Goal: Information Seeking & Learning: Learn about a topic

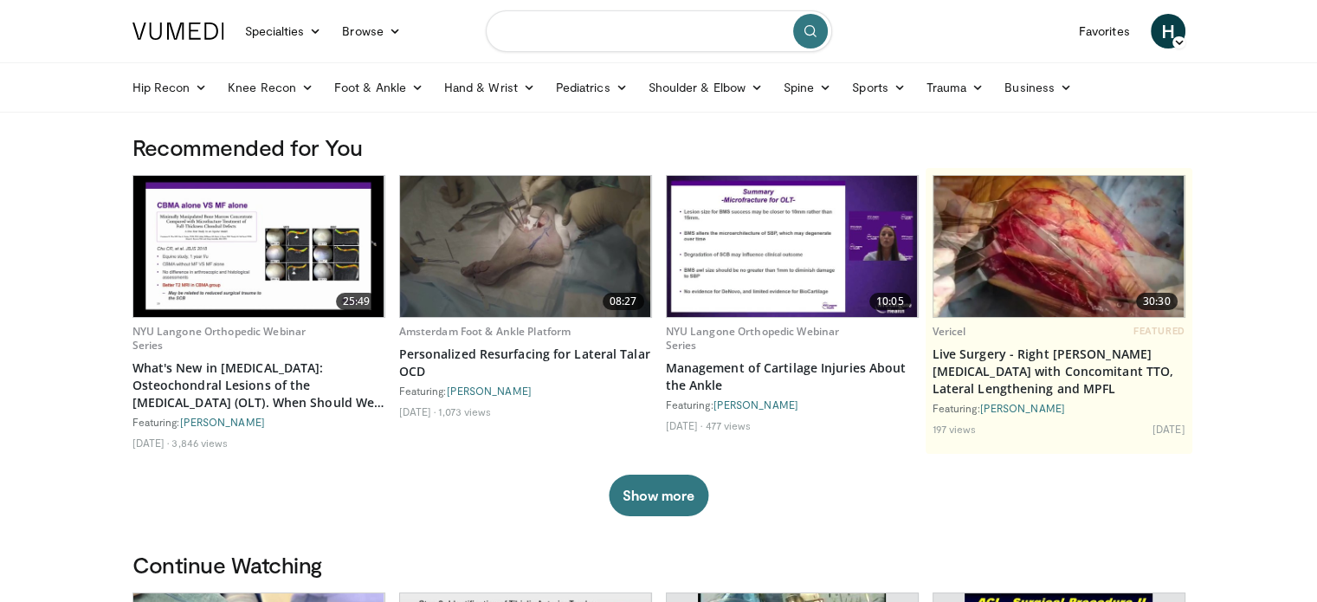
click at [572, 42] on input "Search topics, interventions" at bounding box center [659, 31] width 346 height 42
type input "*********"
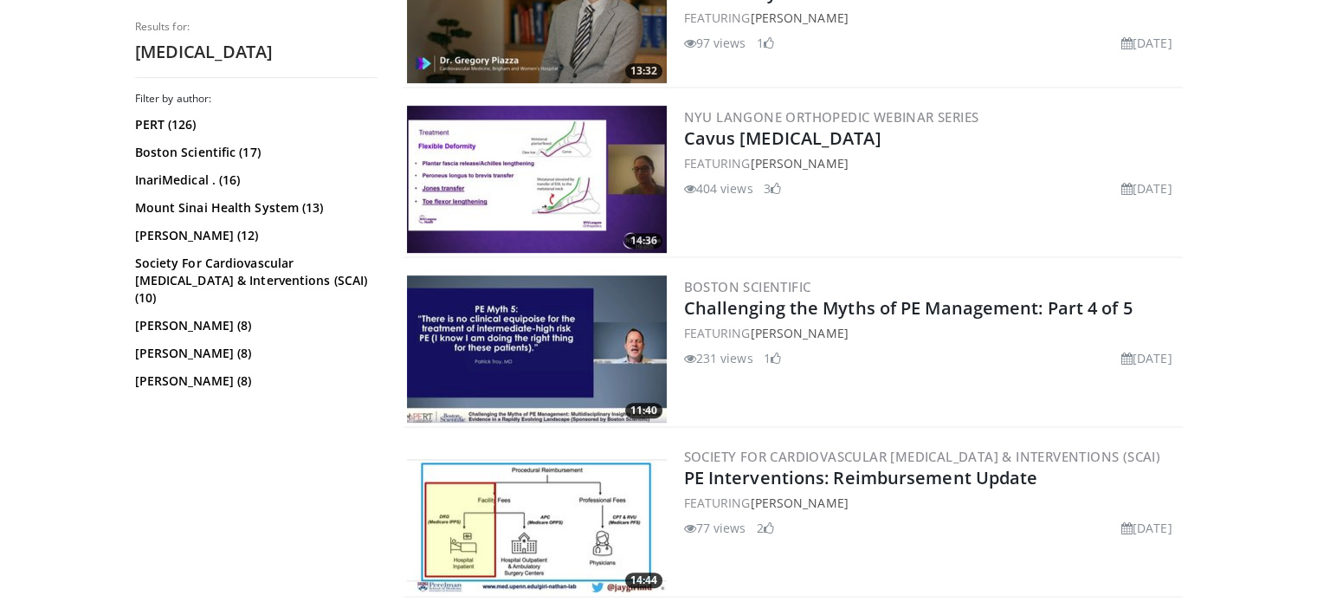
scroll to position [771, 0]
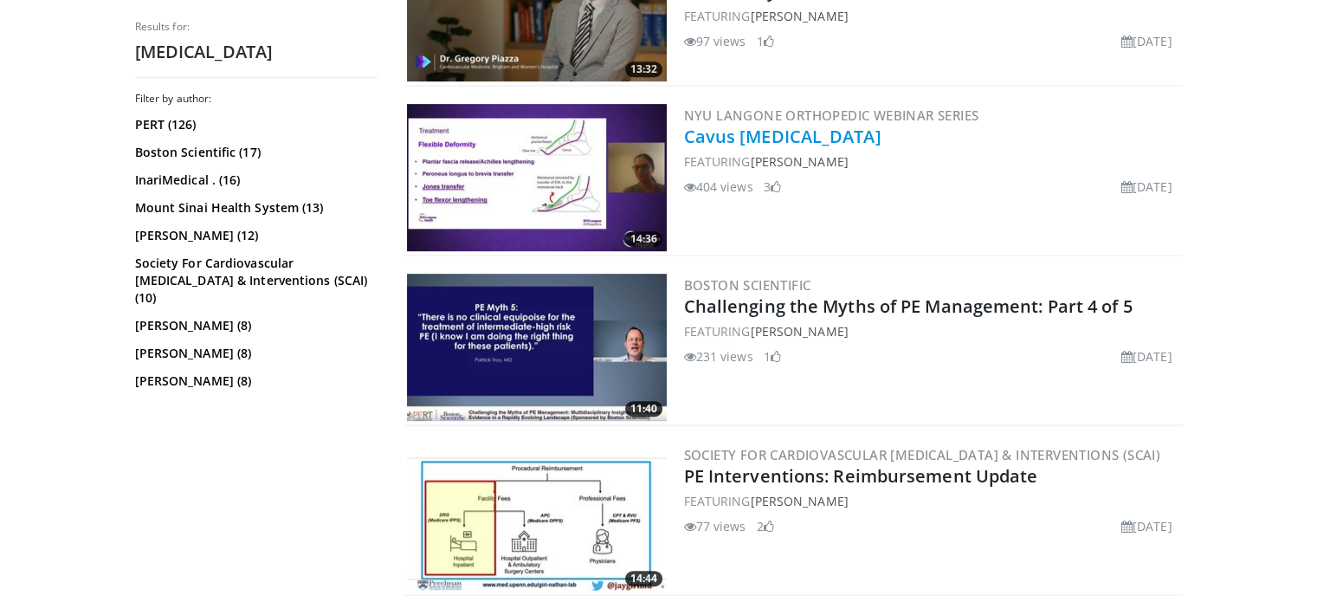
click at [776, 133] on link "Cavus [MEDICAL_DATA]" at bounding box center [782, 136] width 197 height 23
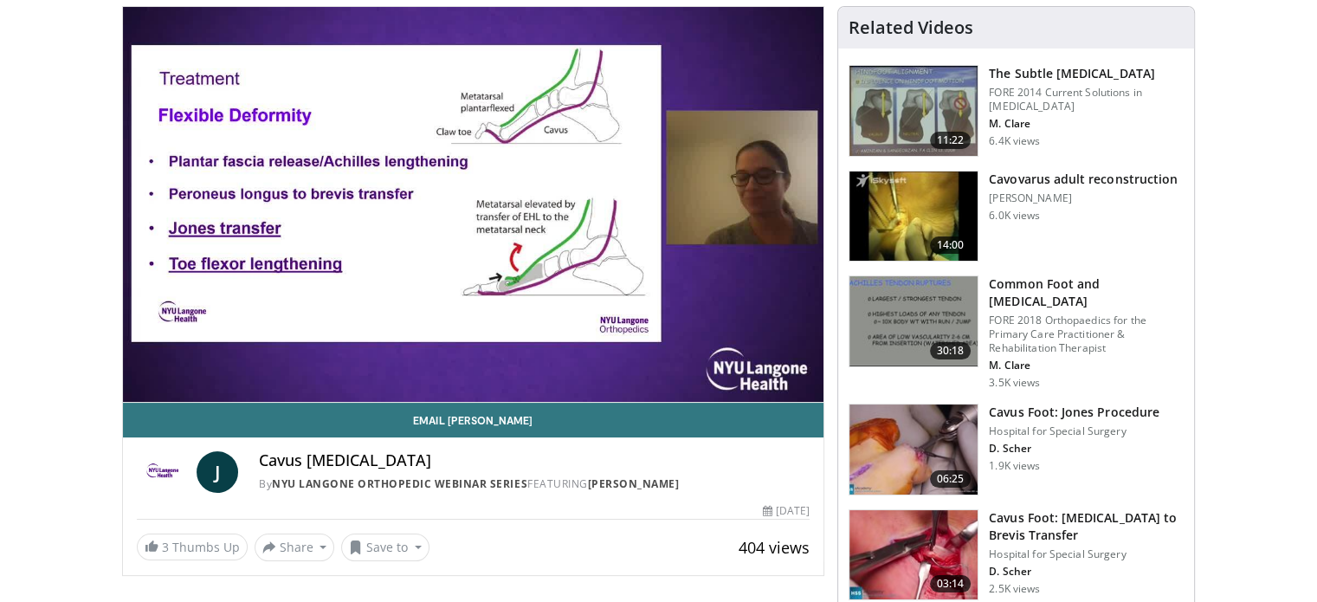
scroll to position [126, 0]
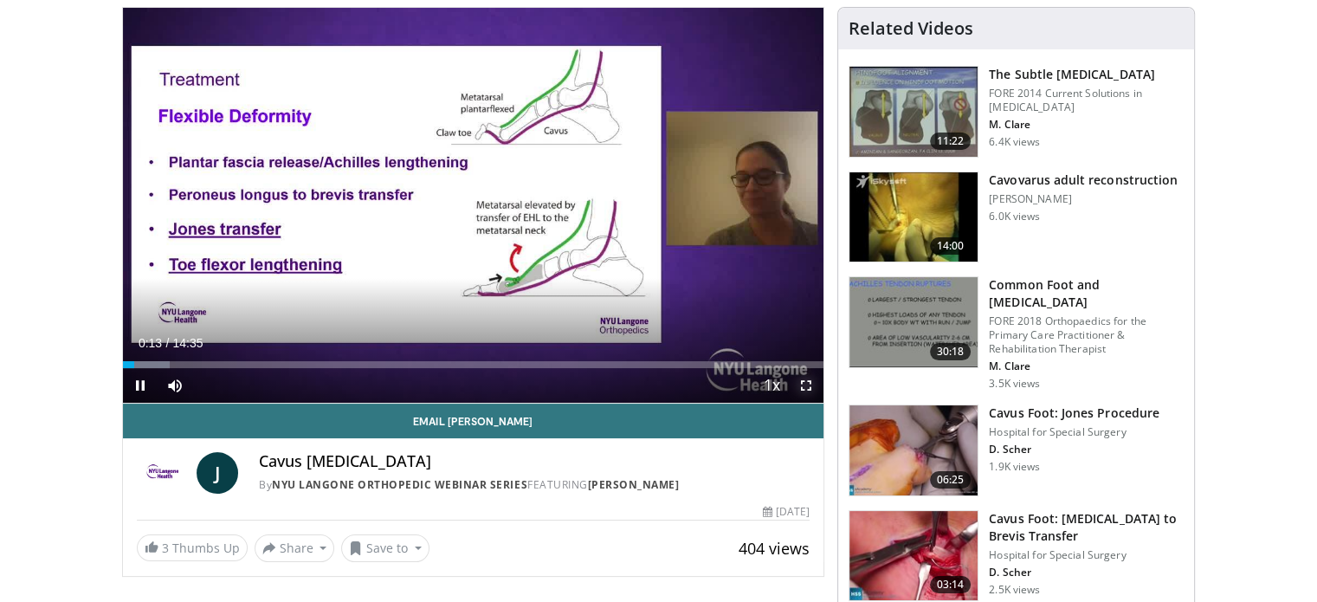
click at [800, 378] on span "Video Player" at bounding box center [806, 385] width 35 height 35
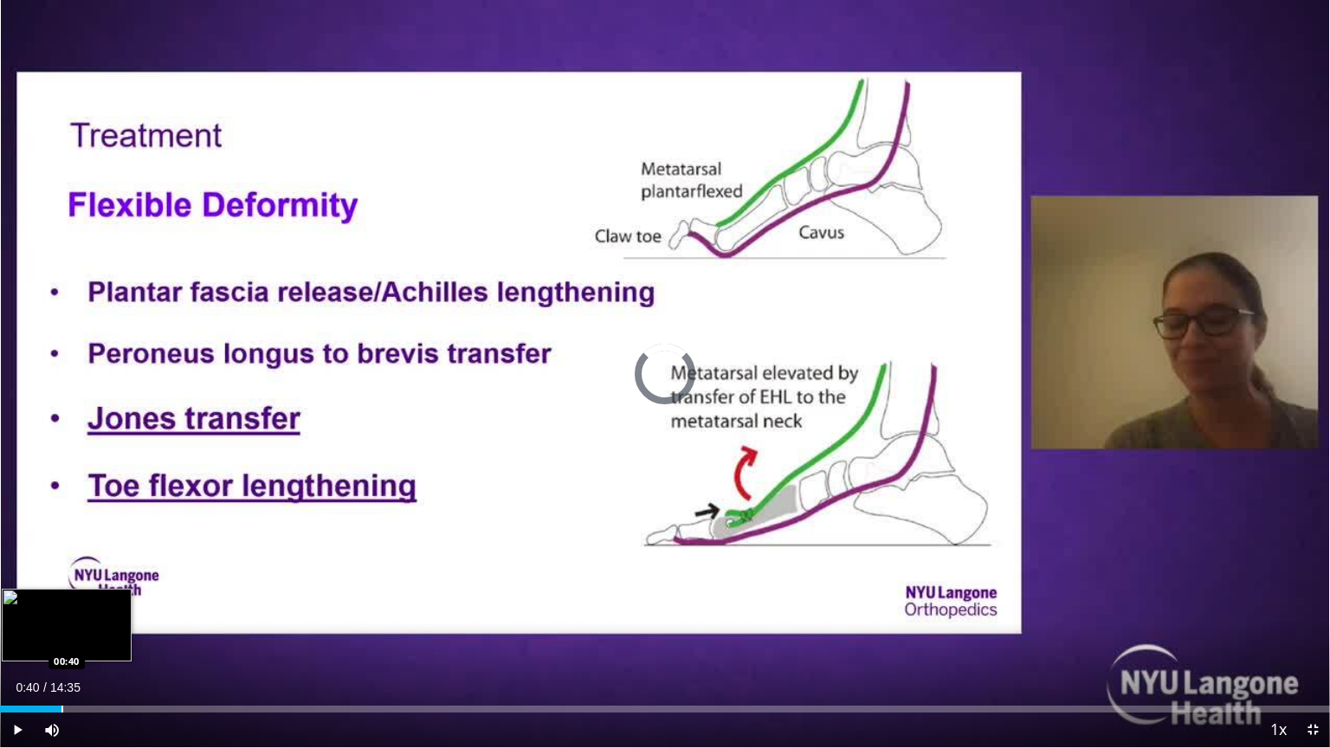
click at [61, 601] on div "Progress Bar" at bounding box center [62, 709] width 2 height 7
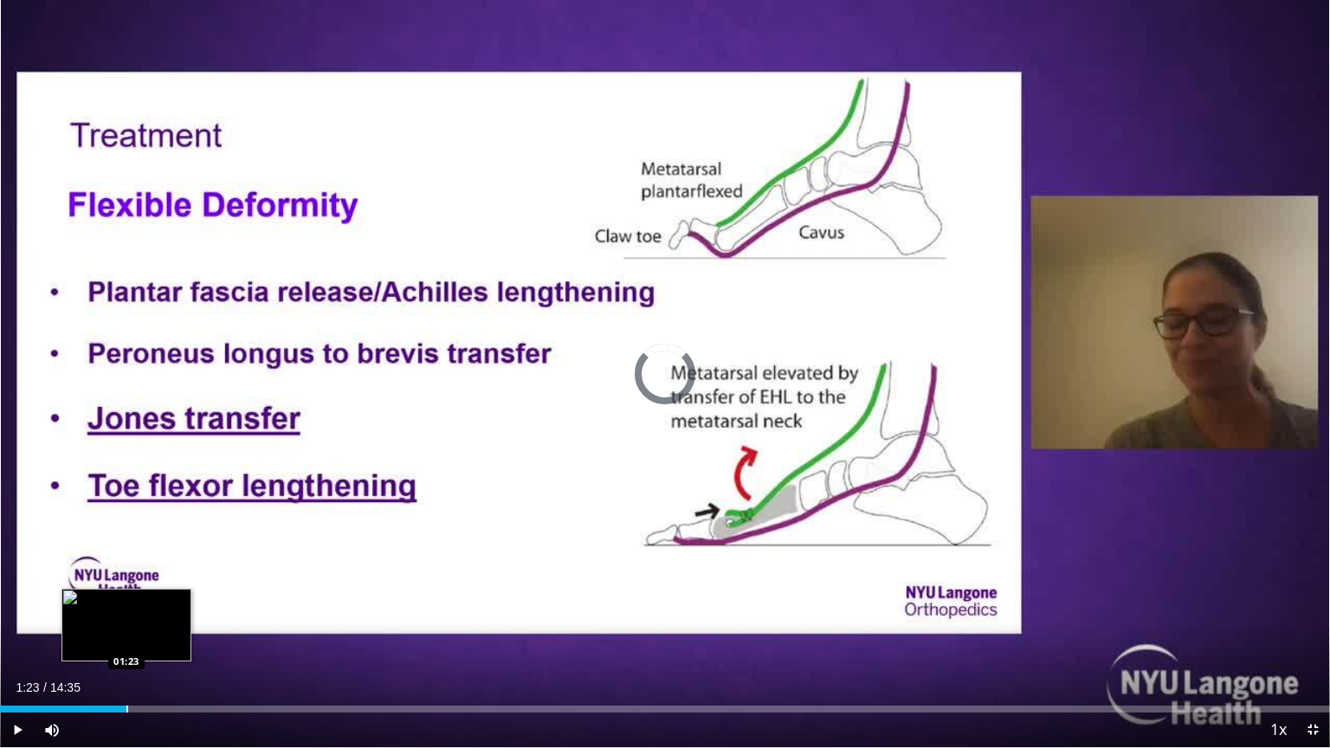
click at [126, 601] on div "Progress Bar" at bounding box center [127, 709] width 2 height 7
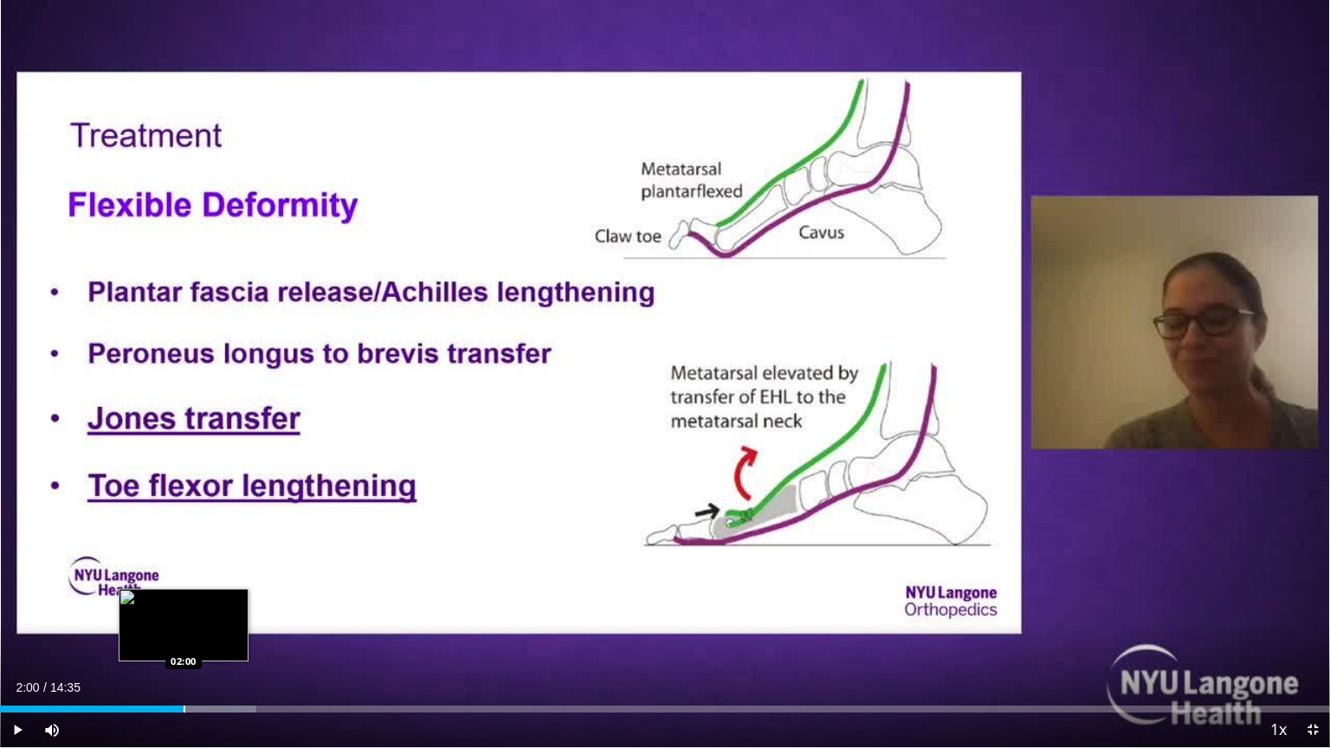
click at [183, 601] on div "Loaded : 19.27% 01:41 02:00" at bounding box center [665, 709] width 1330 height 7
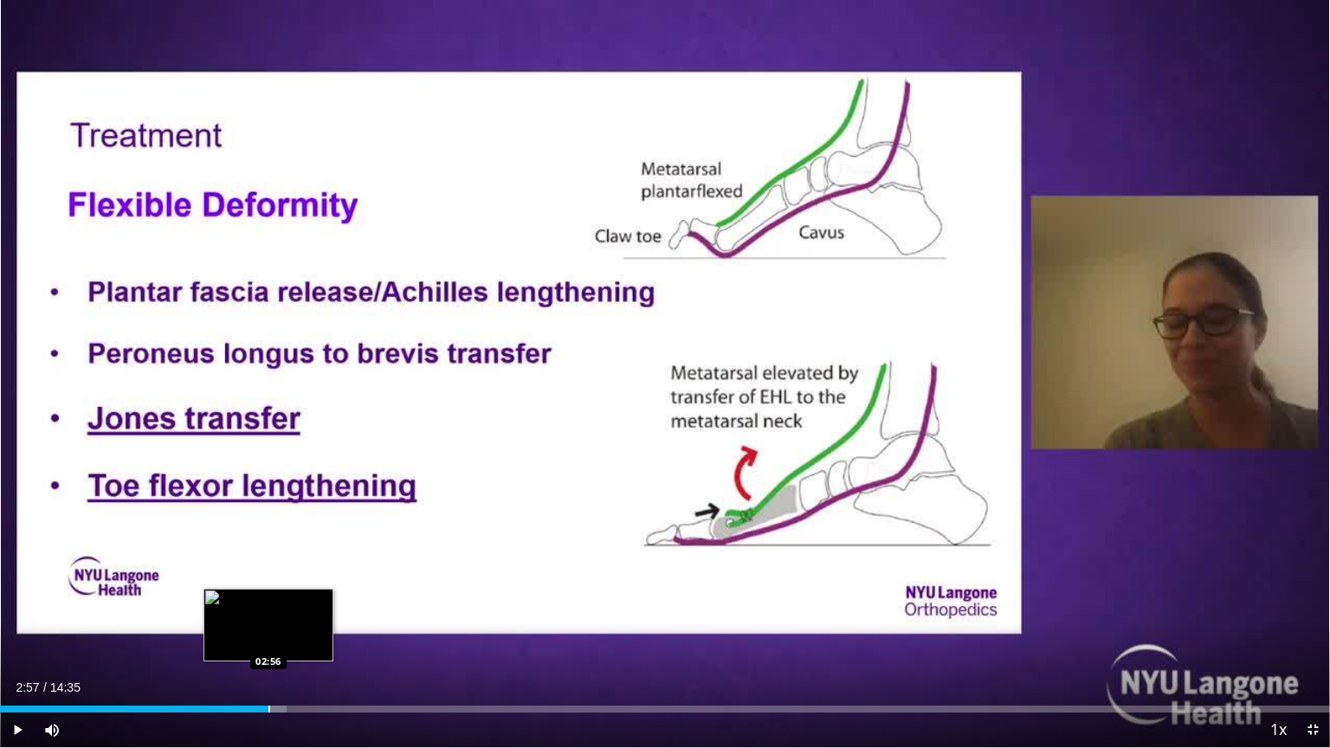
click at [269, 601] on div "Progress Bar" at bounding box center [269, 709] width 2 height 7
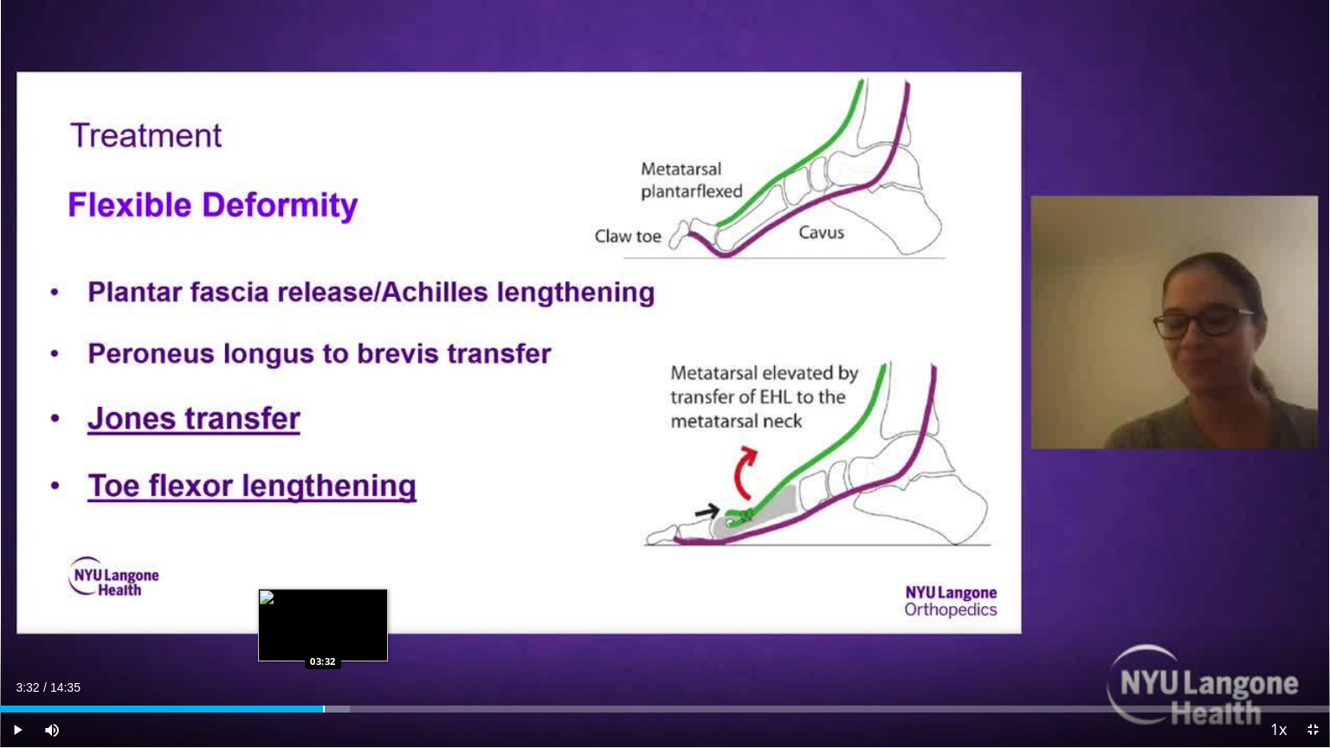
click at [322, 601] on div "Loaded : 26.31% 03:32 03:32" at bounding box center [665, 704] width 1330 height 16
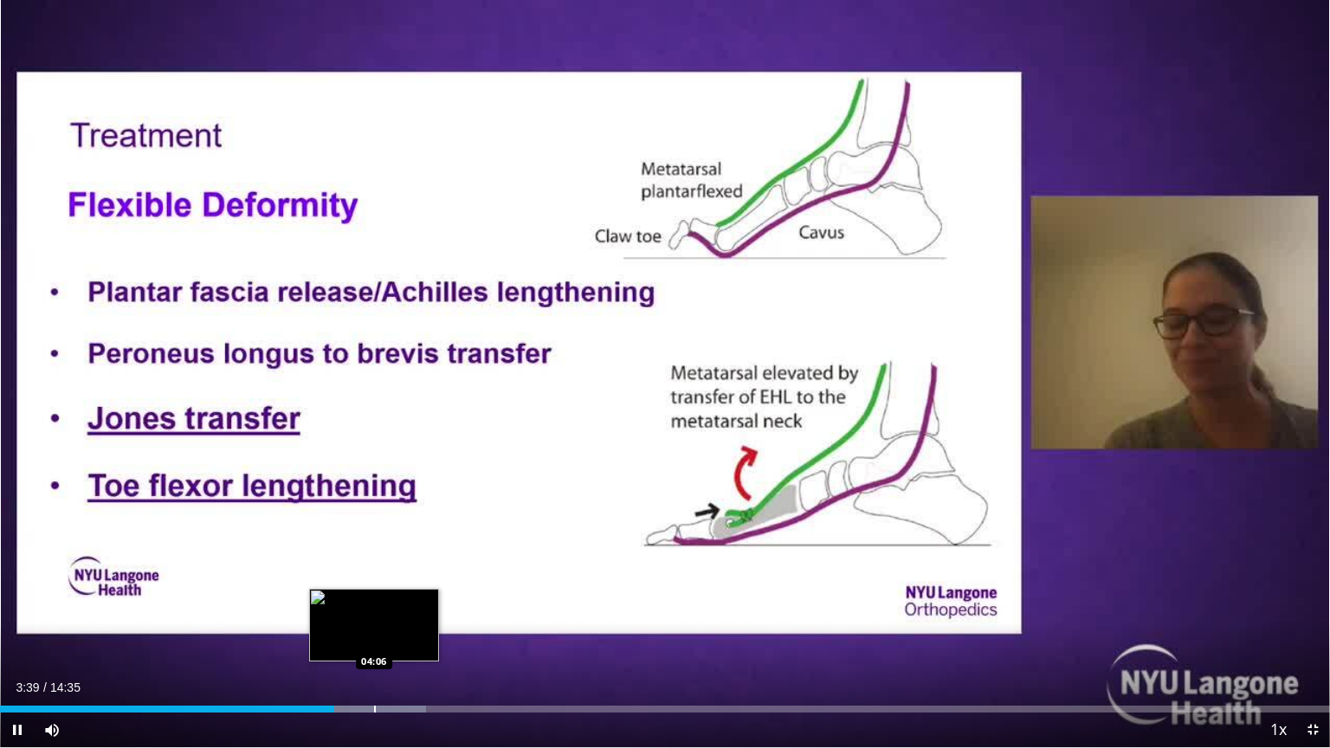
click at [374, 601] on video-js "**********" at bounding box center [665, 374] width 1330 height 748
click at [416, 601] on div "Loaded : 32.87% 04:33 04:33" at bounding box center [665, 704] width 1330 height 16
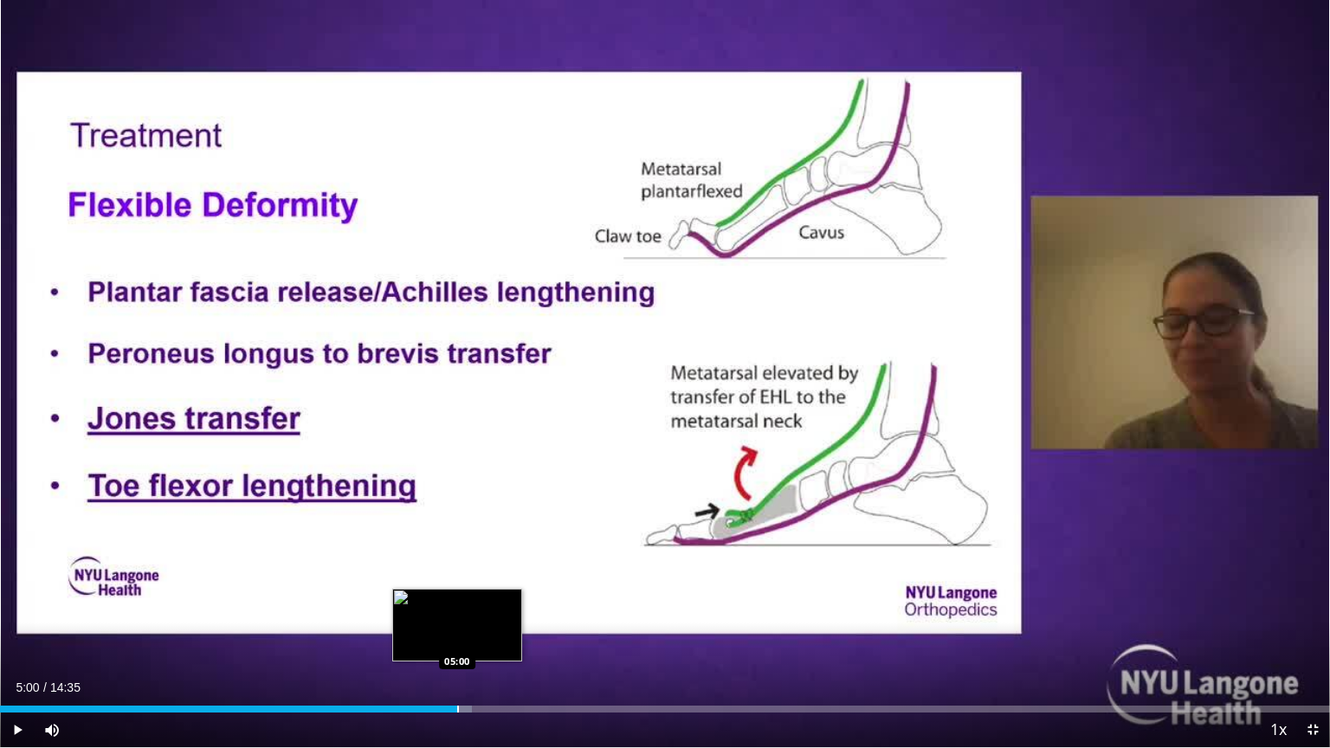
click at [457, 601] on div "Loaded : 35.46% 05:00 05:00" at bounding box center [665, 704] width 1330 height 16
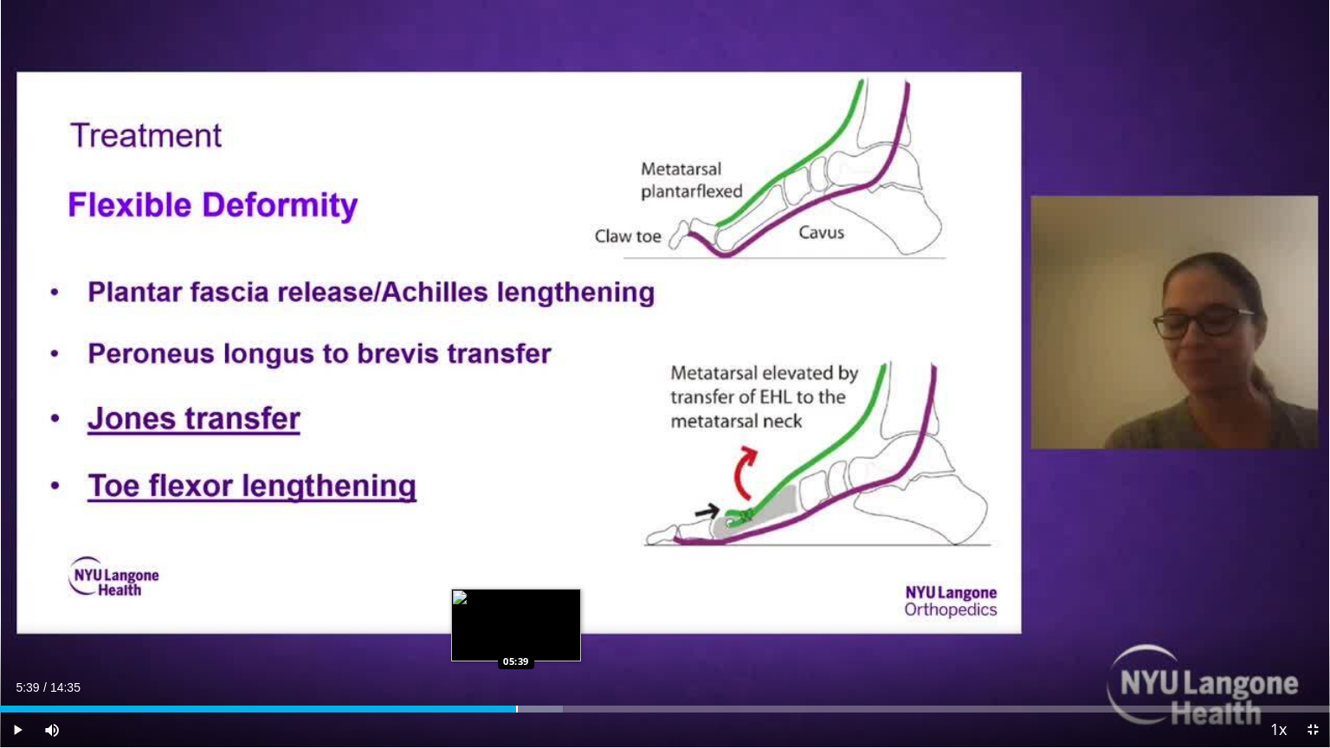
click at [516, 601] on div "Loaded : 42.33% 05:39 05:39" at bounding box center [665, 704] width 1330 height 16
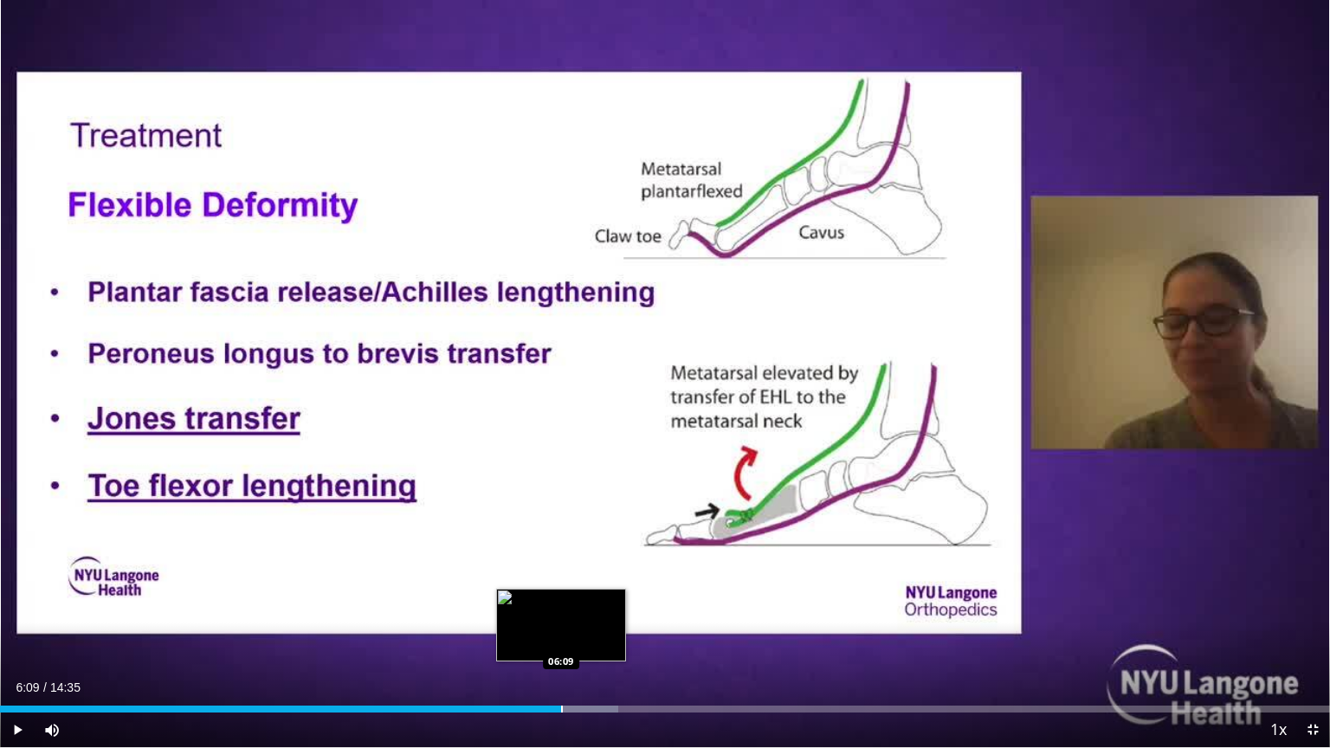
click at [561, 601] on div "Loaded : 46.47% 06:09 06:09" at bounding box center [665, 704] width 1330 height 16
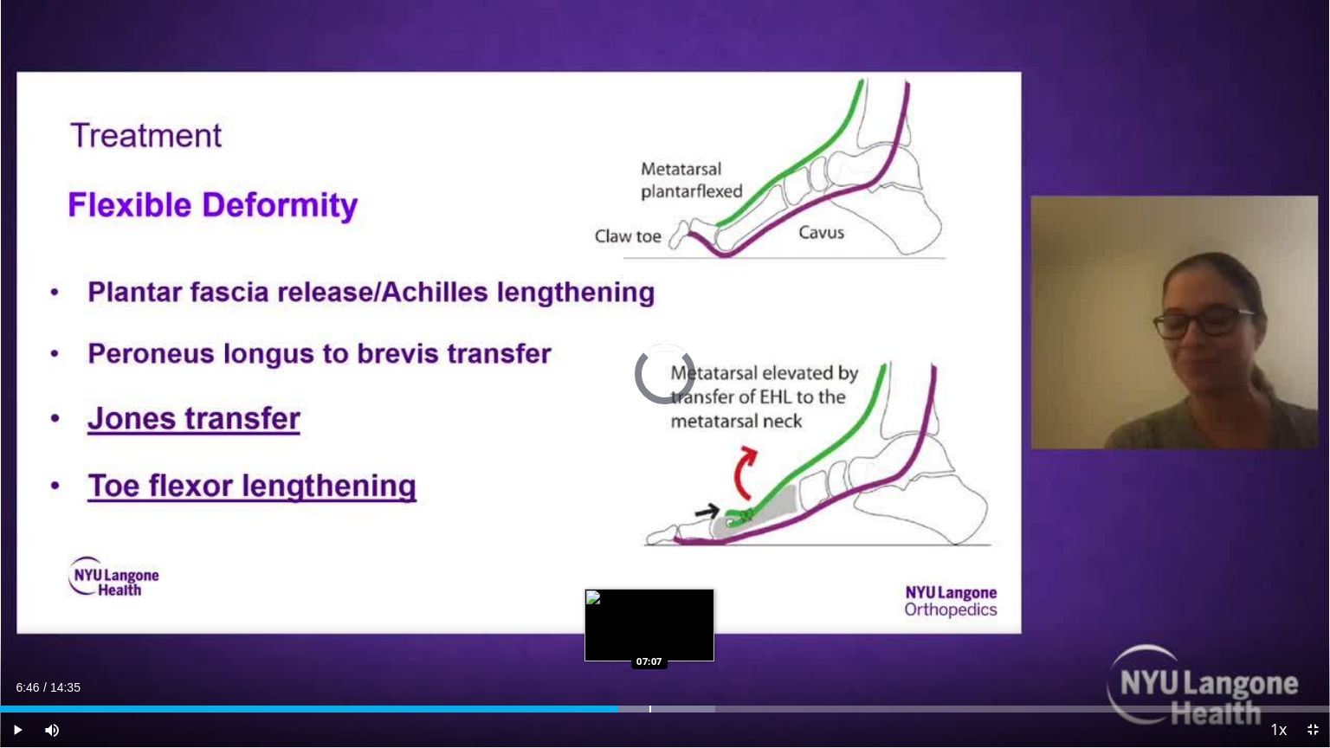
click at [650, 601] on div "Loaded : 53.77% 06:47 07:07" at bounding box center [665, 704] width 1330 height 16
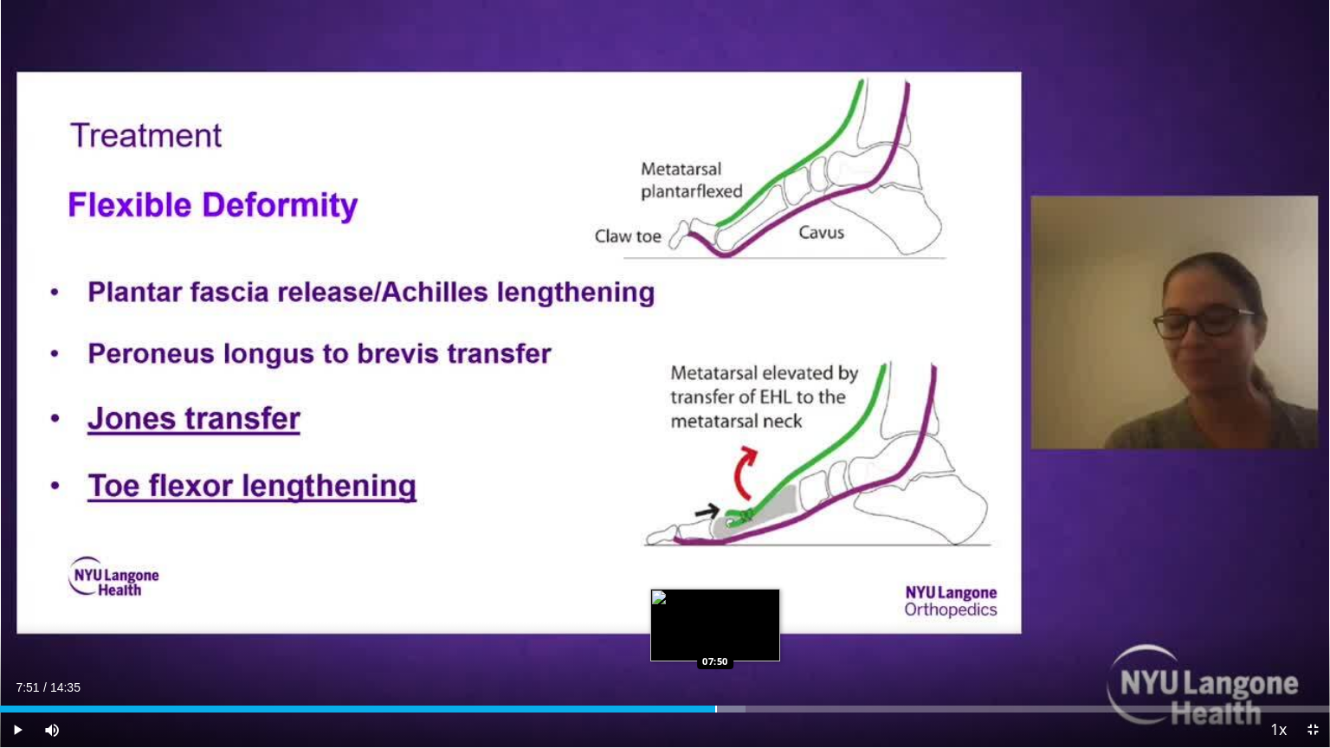
click at [716, 601] on div "Progress Bar" at bounding box center [716, 709] width 2 height 7
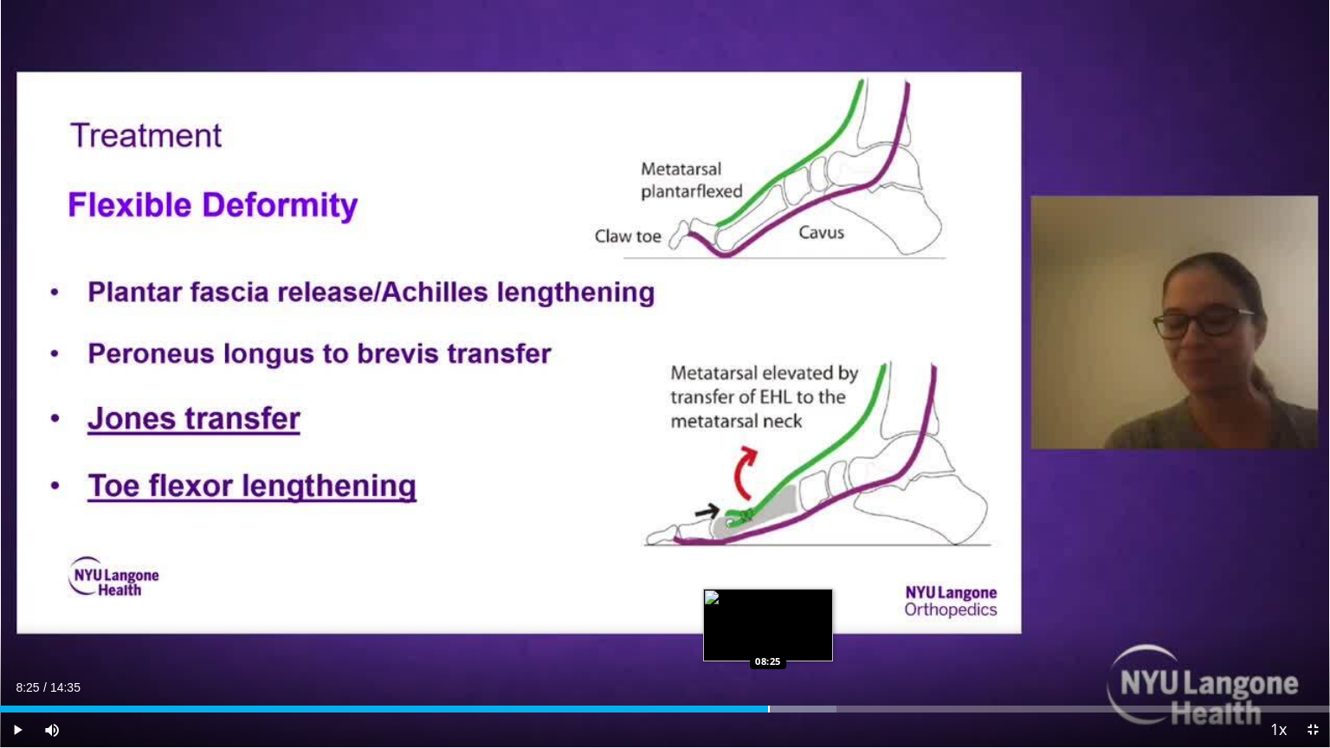
click at [768, 601] on div "Progress Bar" at bounding box center [769, 709] width 2 height 7
click at [788, 601] on div "Loaded : 65.21% 08:38 08:38" at bounding box center [665, 704] width 1330 height 16
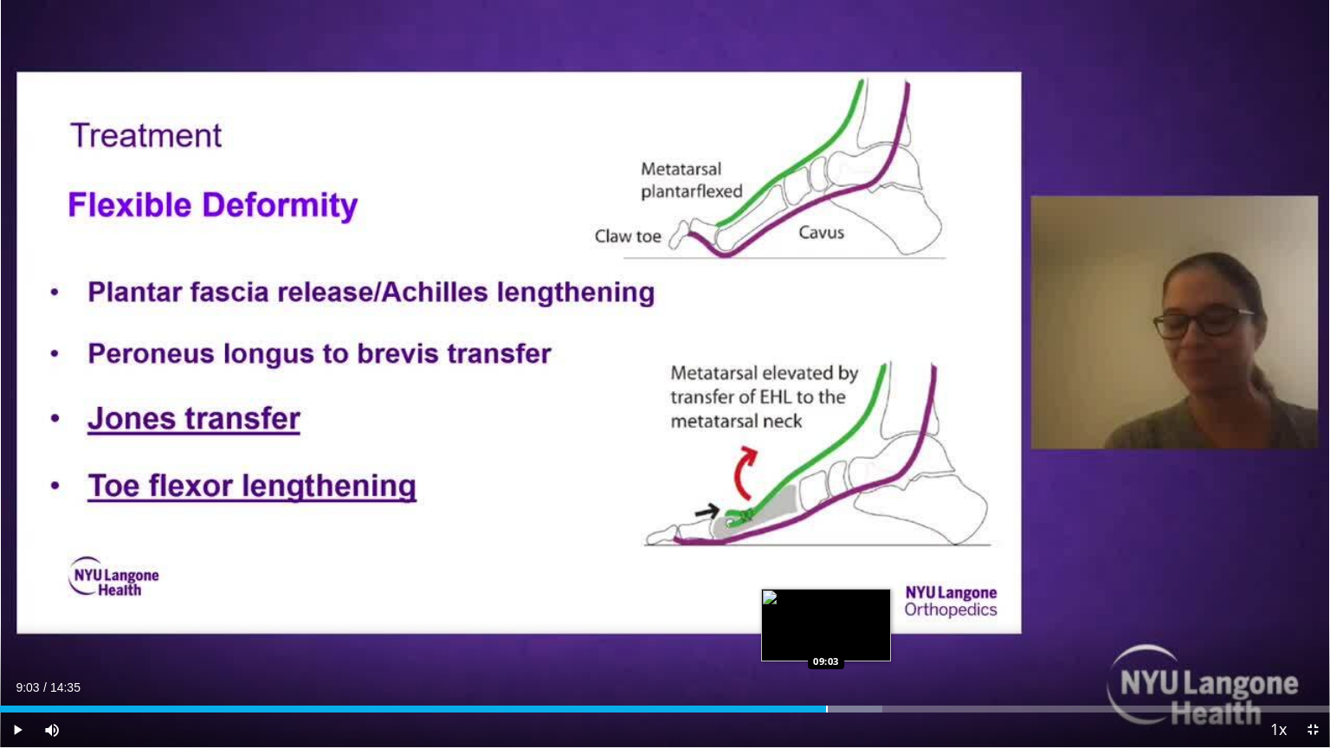
click at [826, 601] on div "Loaded : 66.35% 09:03 09:03" at bounding box center [665, 704] width 1330 height 16
click at [859, 601] on div "Loaded : 69.78% 09:08 09:25" at bounding box center [665, 704] width 1330 height 16
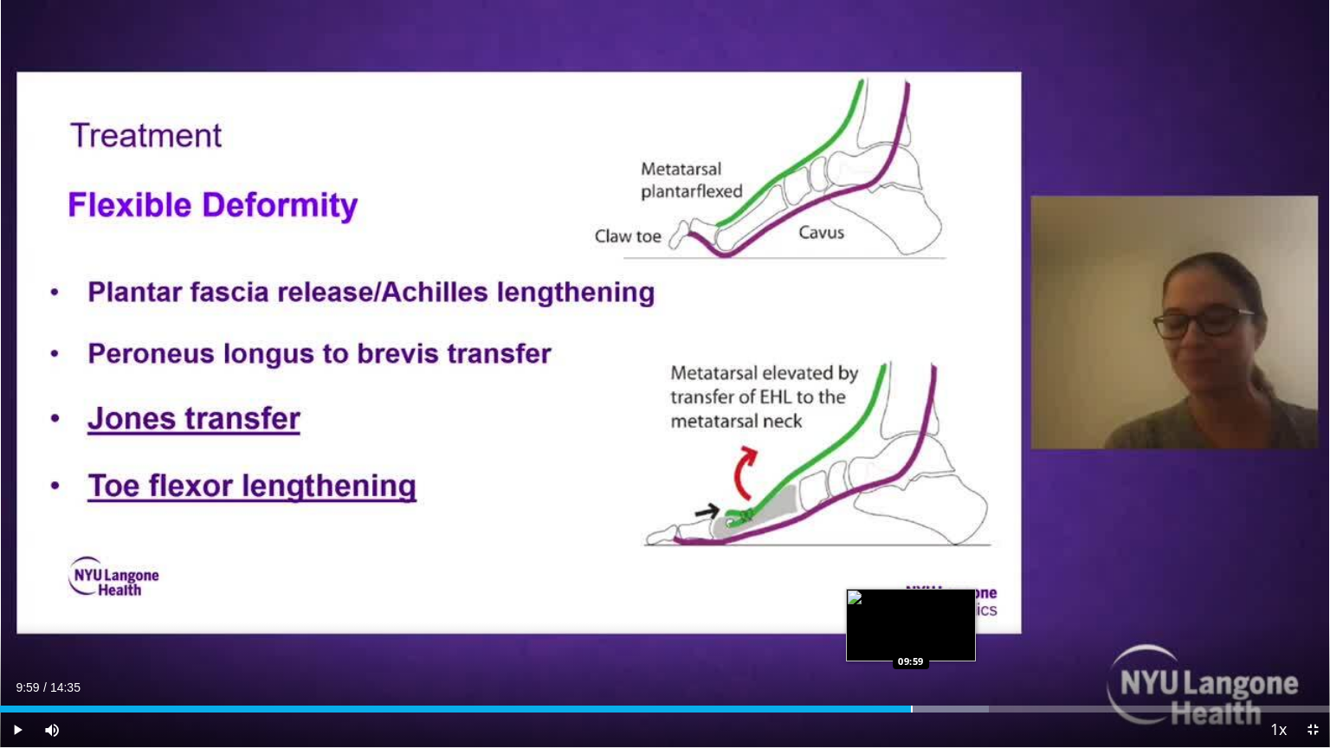
click at [911, 601] on div "Progress Bar" at bounding box center [912, 709] width 2 height 7
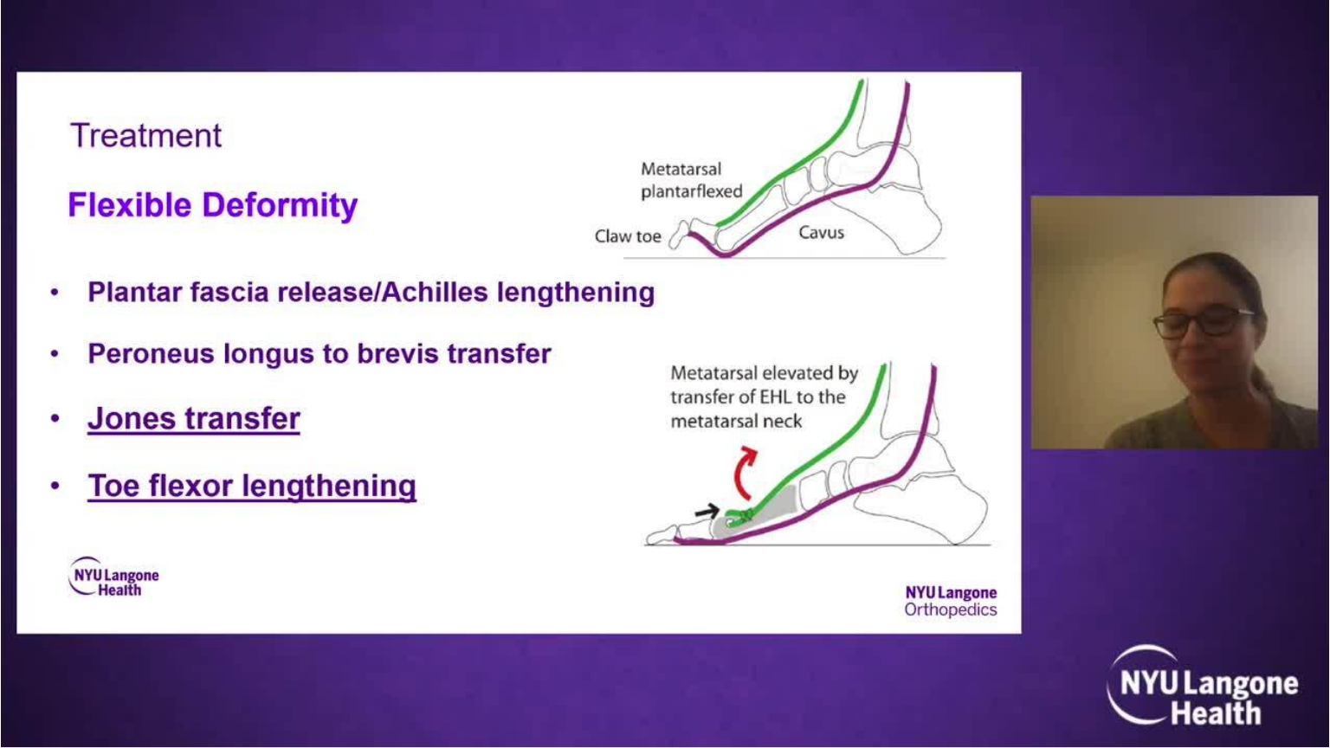
click at [918, 601] on video-js "**********" at bounding box center [665, 374] width 1330 height 748
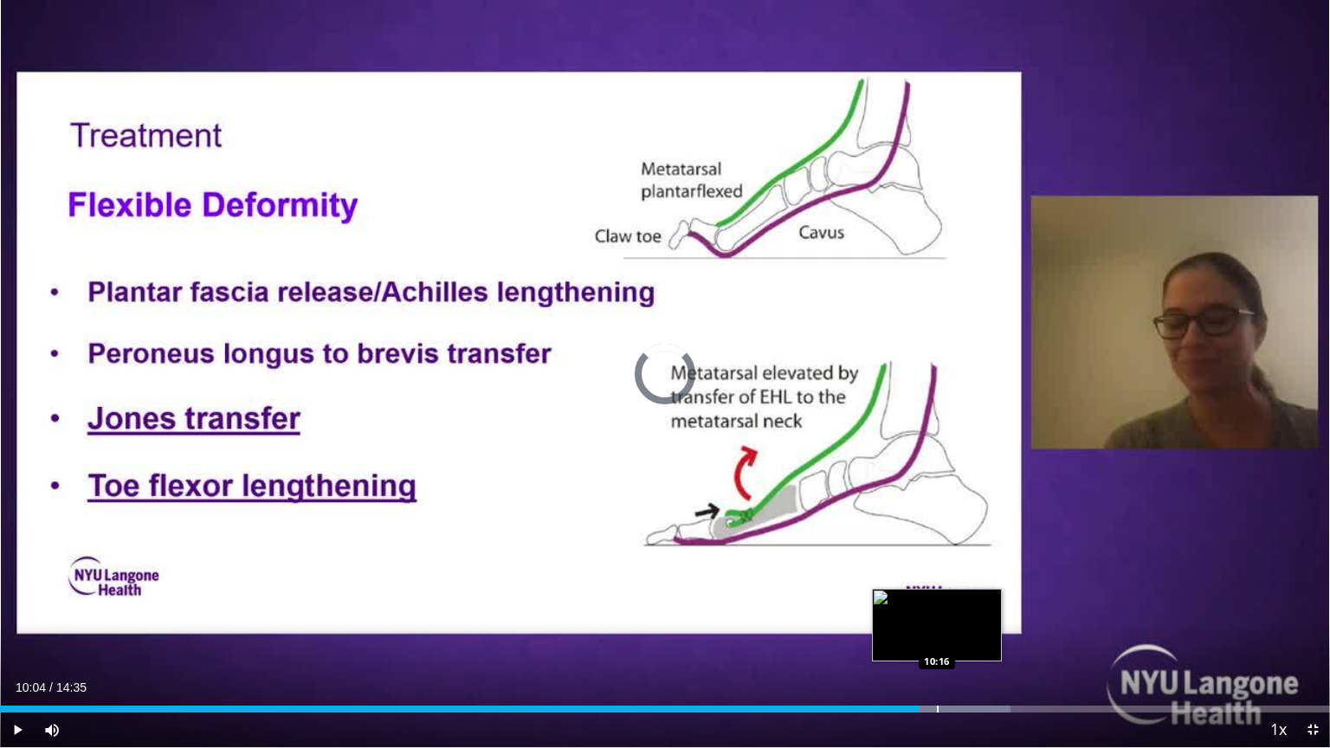
click at [935, 601] on div "Progress Bar" at bounding box center [939, 709] width 139 height 7
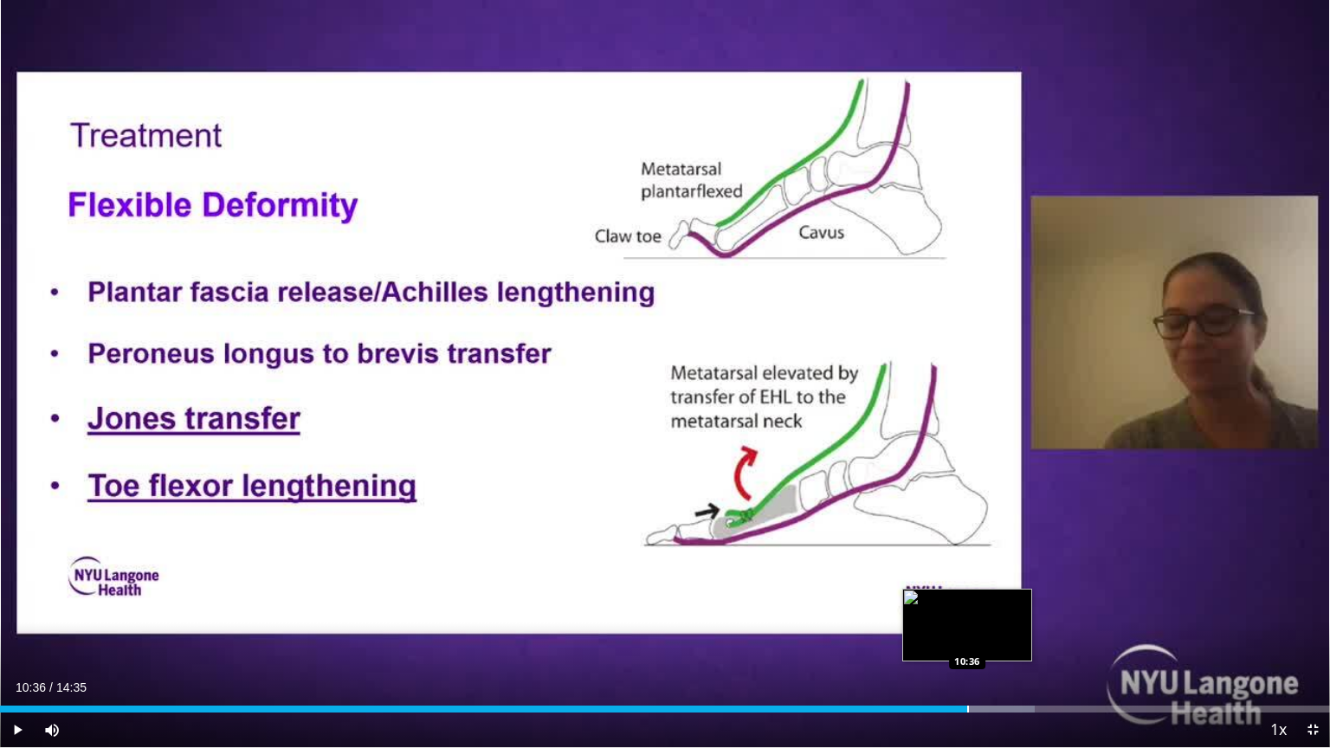
click at [967, 601] on div "Progress Bar" at bounding box center [968, 709] width 2 height 7
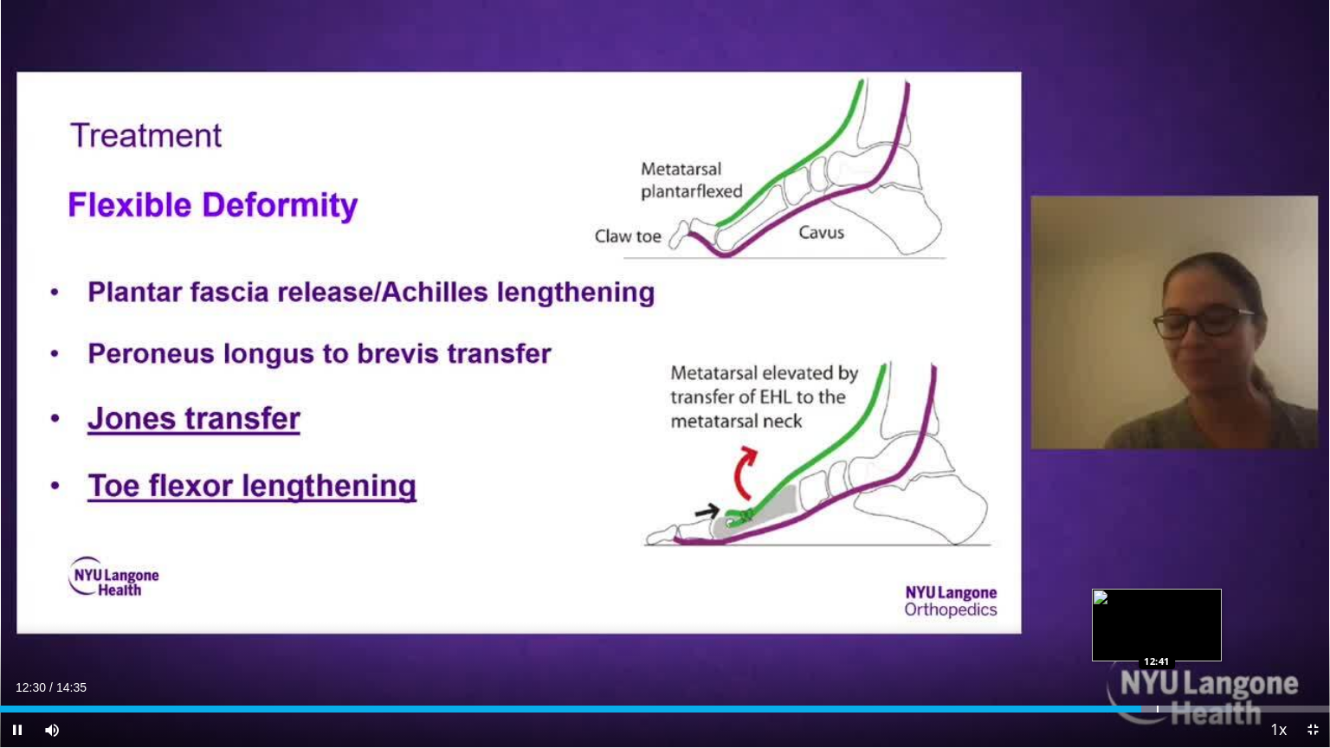
click at [1157, 601] on div "Progress Bar" at bounding box center [1158, 709] width 2 height 7
click at [1172, 601] on div "Progress Bar" at bounding box center [1173, 709] width 2 height 7
click at [1195, 601] on div "Progress Bar" at bounding box center [1196, 709] width 2 height 7
click at [1212, 601] on div "Loaded : 96.10% 13:17 13:16" at bounding box center [665, 709] width 1330 height 7
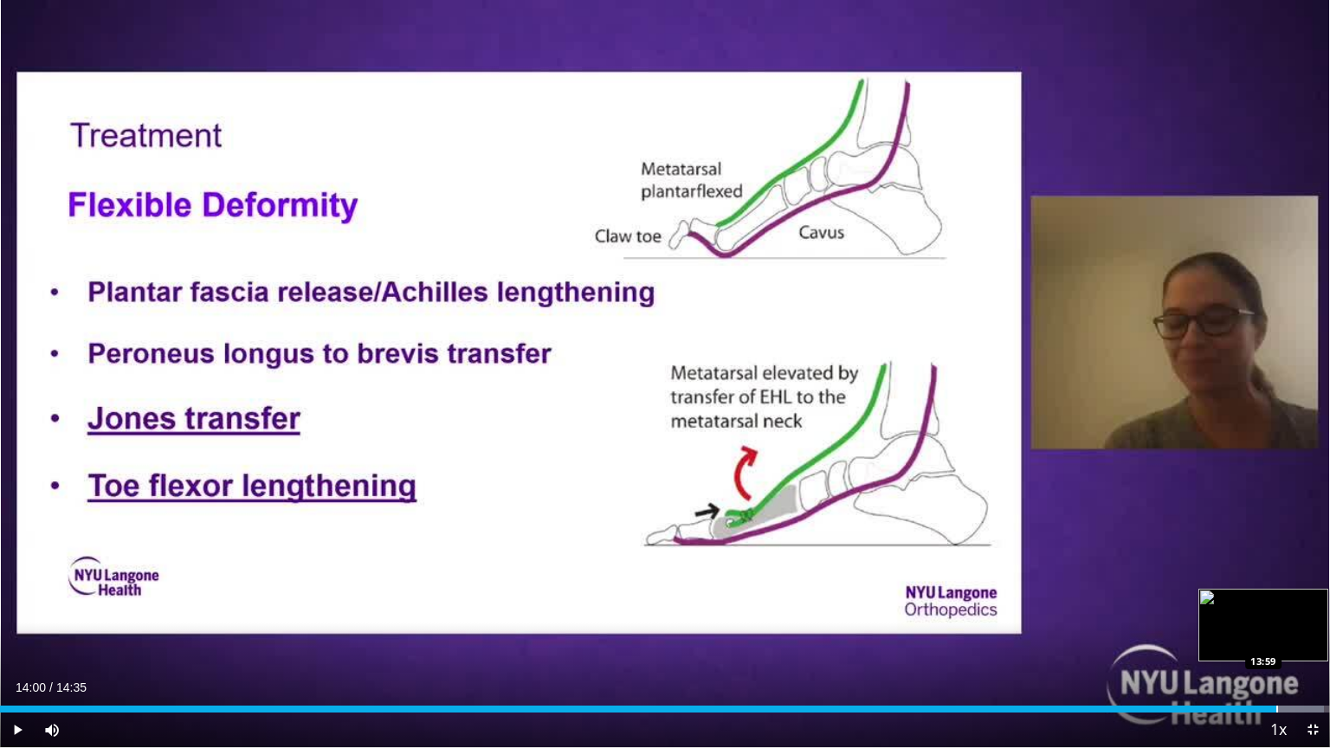
click at [1277, 601] on div "Progress Bar" at bounding box center [1278, 709] width 2 height 7
click at [1301, 601] on div "Loaded : 100.00% 14:15 14:15" at bounding box center [665, 704] width 1330 height 16
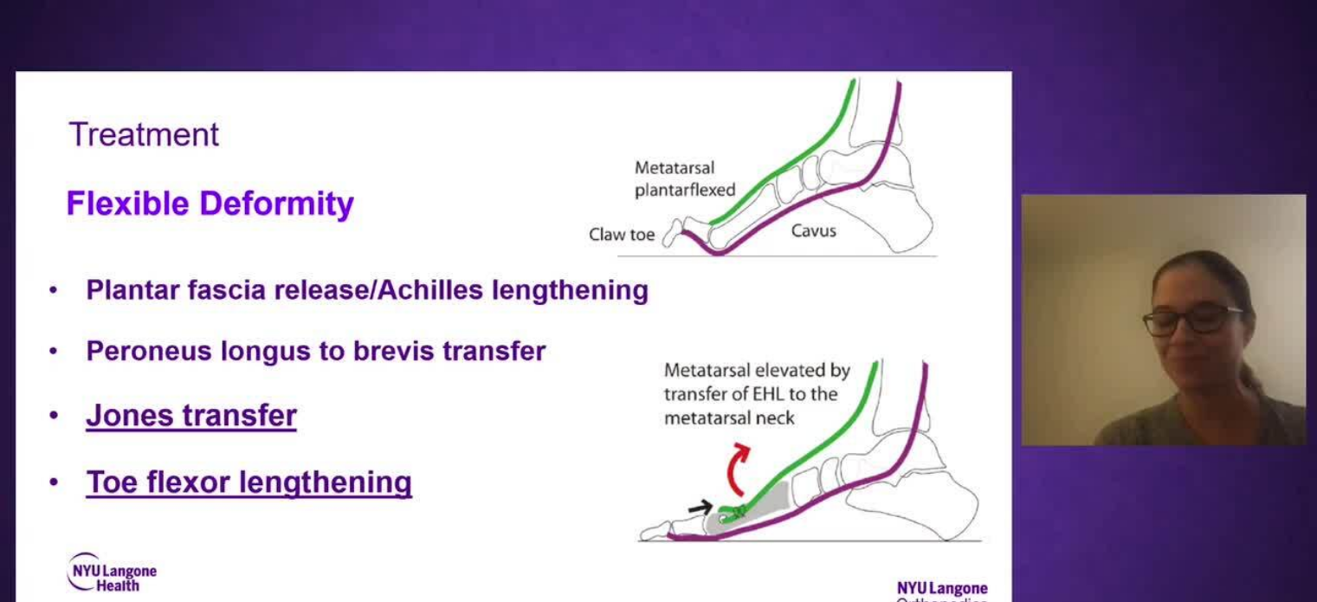
scroll to position [144, 0]
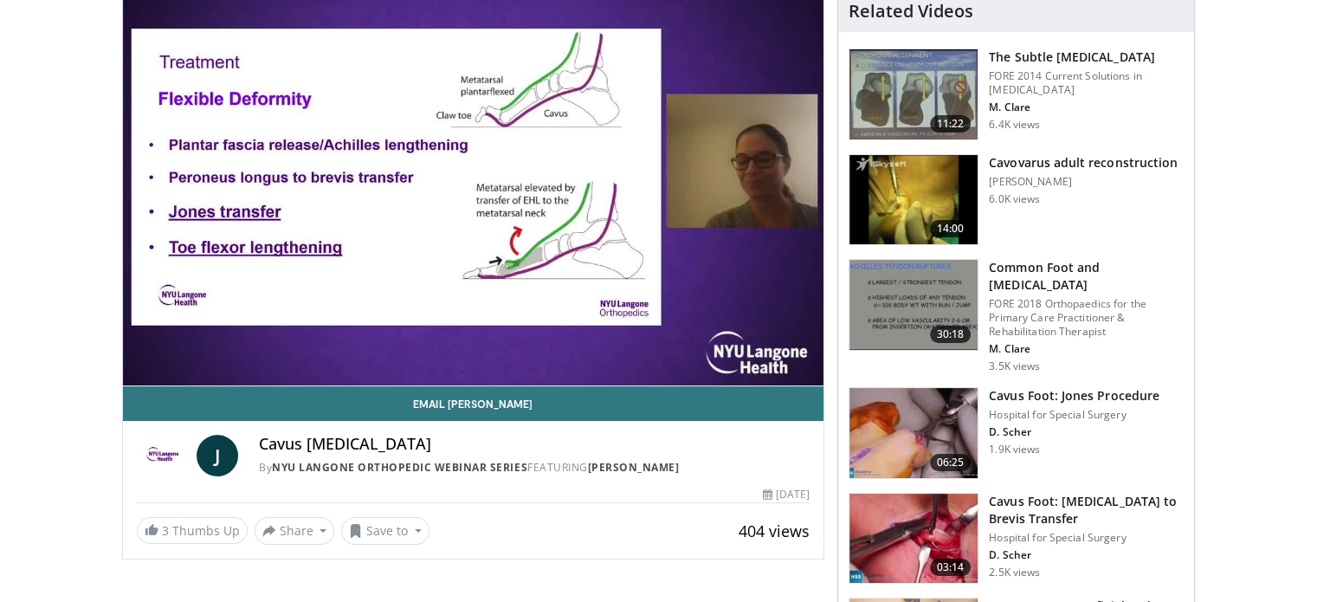
click at [1043, 159] on h3 "Cavovarus adult reconstruction" at bounding box center [1083, 162] width 189 height 17
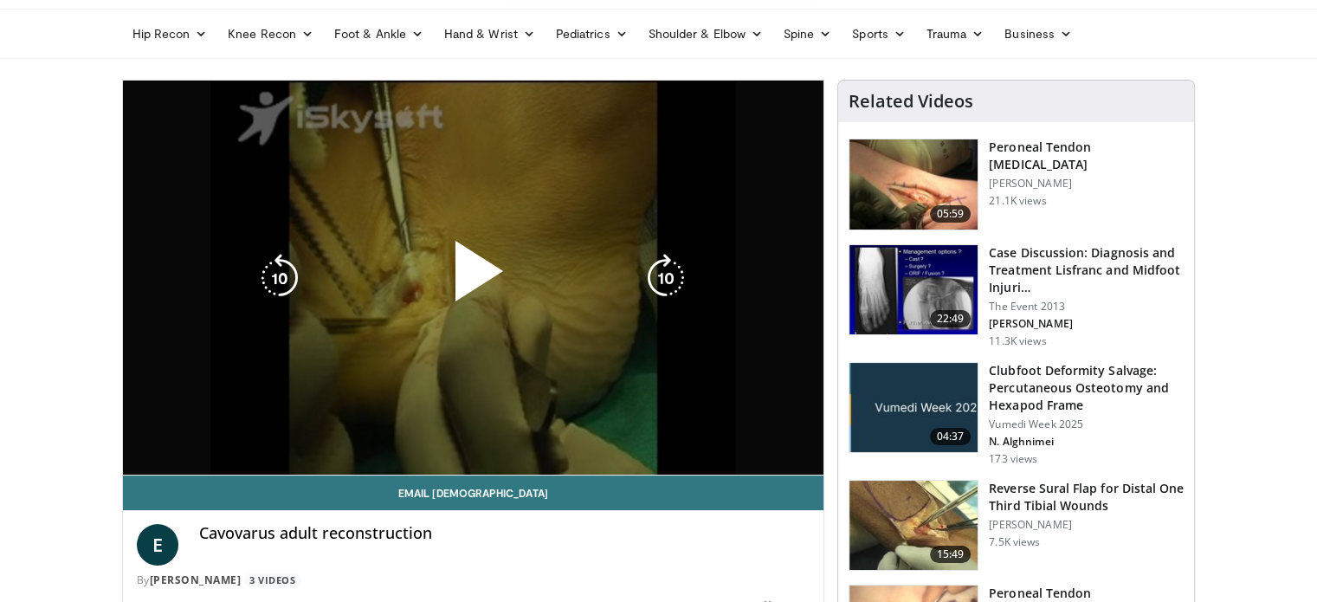
scroll to position [59, 0]
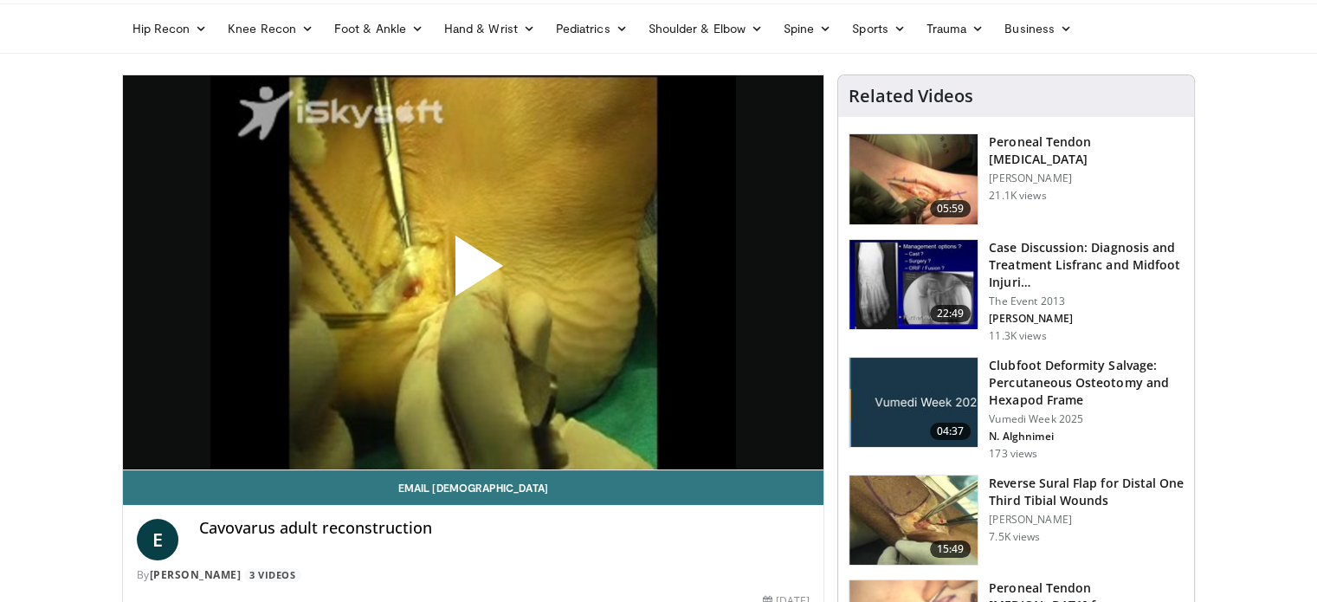
click at [473, 273] on span "Video Player" at bounding box center [473, 273] width 0 height 0
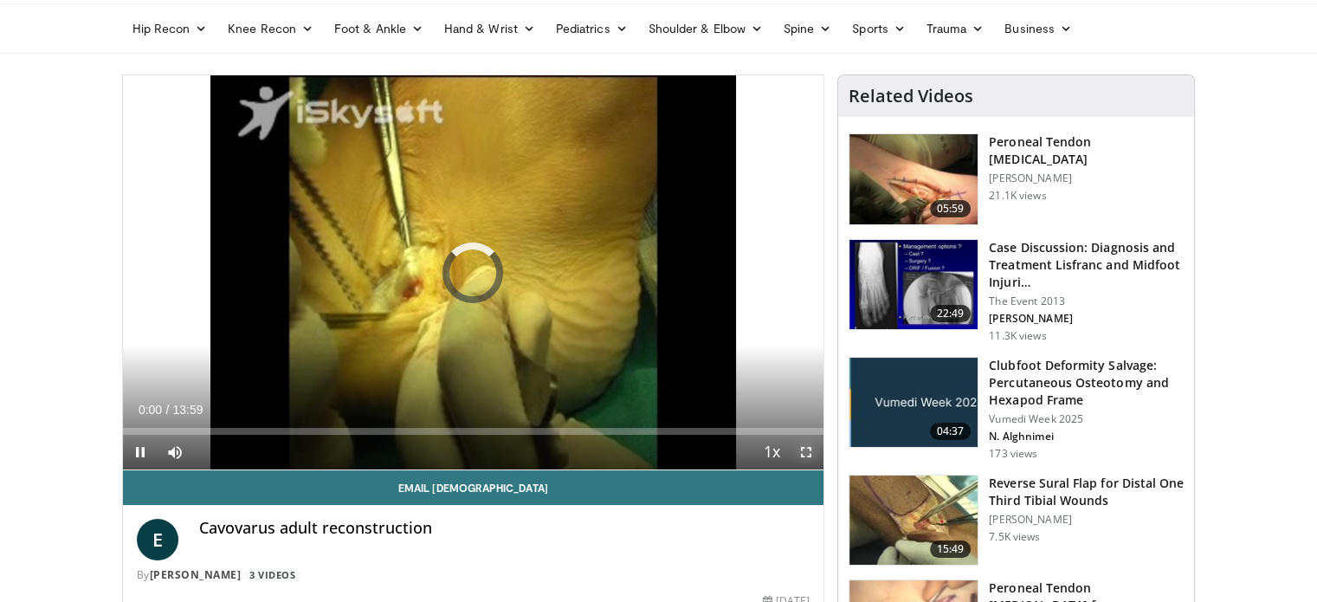
click at [803, 460] on span "Video Player" at bounding box center [806, 452] width 35 height 35
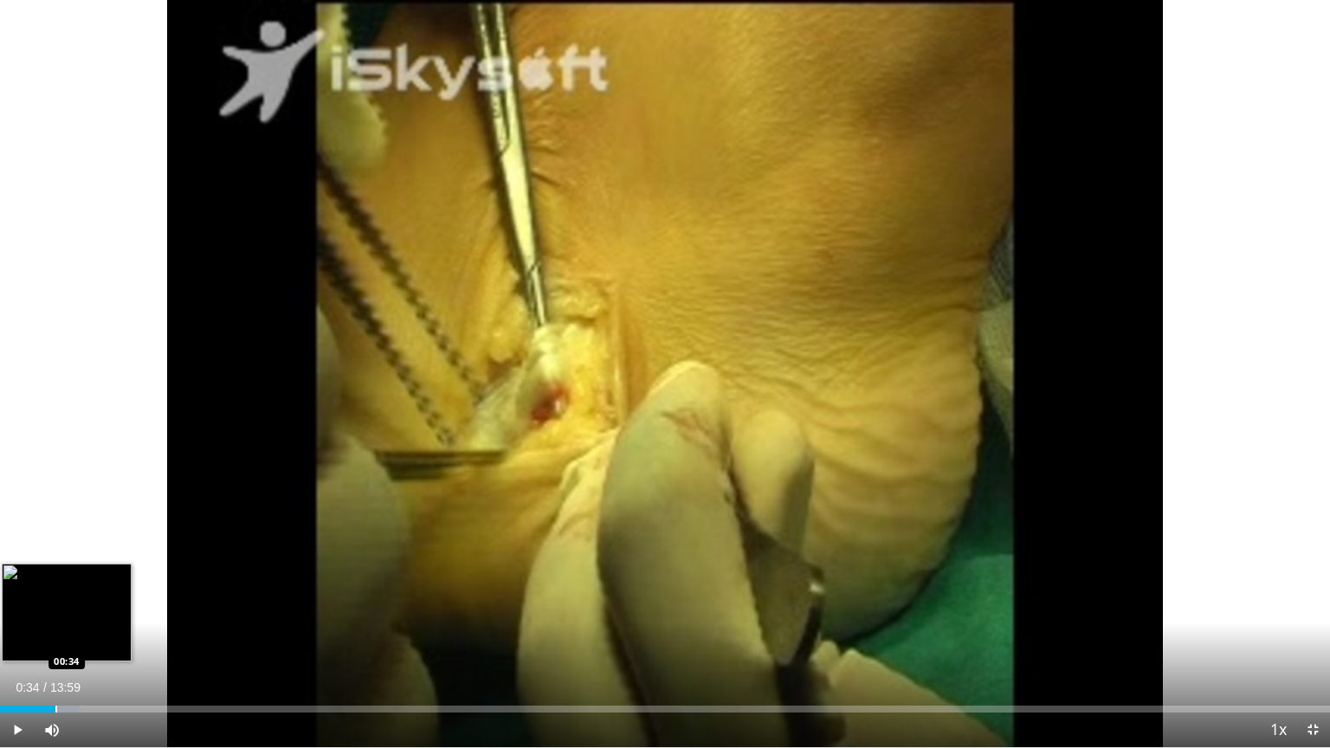
click at [55, 601] on div "Loaded : 5.95% 00:34 00:34" at bounding box center [665, 709] width 1330 height 7
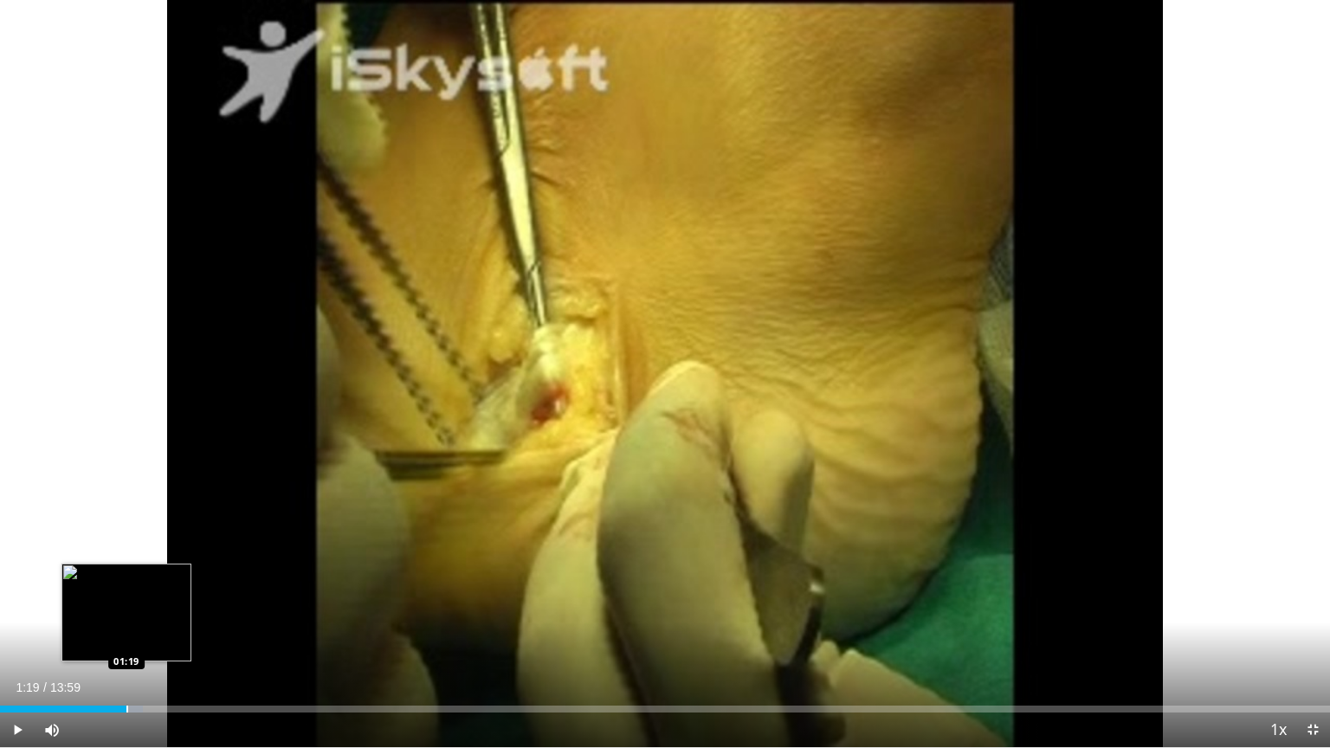
click at [126, 601] on div "Progress Bar" at bounding box center [127, 709] width 2 height 7
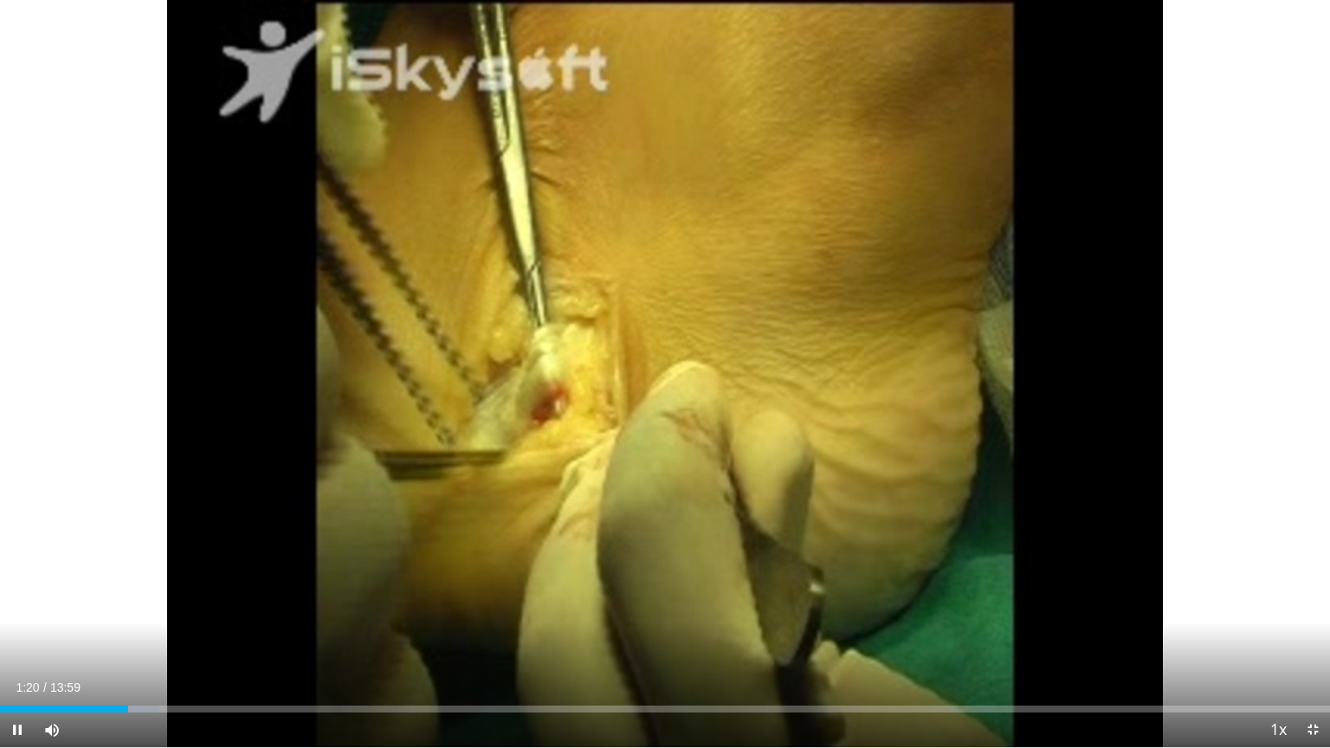
click at [196, 601] on div "Current Time 1:20 / Duration 13:59 Pause Skip Backward Skip Forward Mute 28% Lo…" at bounding box center [665, 730] width 1330 height 35
click at [256, 601] on div "Progress Bar" at bounding box center [257, 709] width 2 height 7
click at [298, 601] on div "Loaded : 23.82% 02:42 03:08" at bounding box center [665, 704] width 1330 height 16
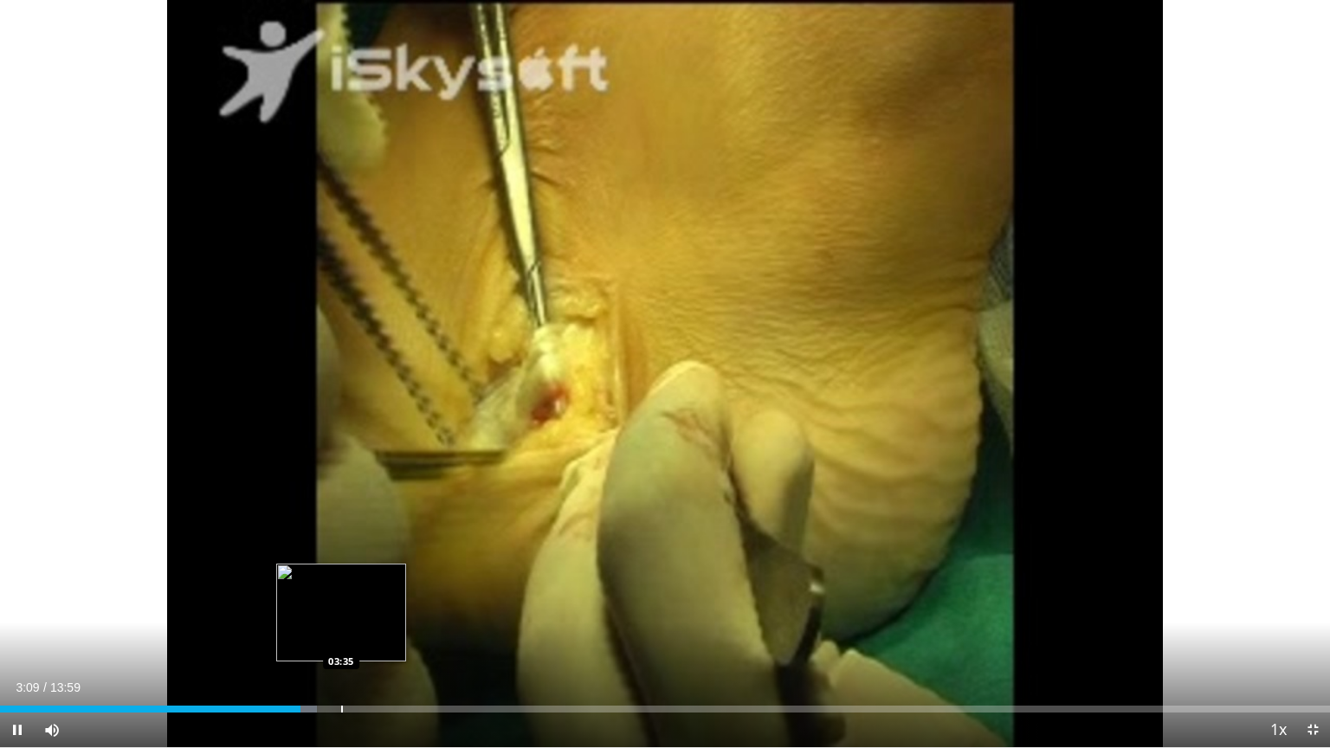
click at [341, 601] on div "Progress Bar" at bounding box center [342, 709] width 2 height 7
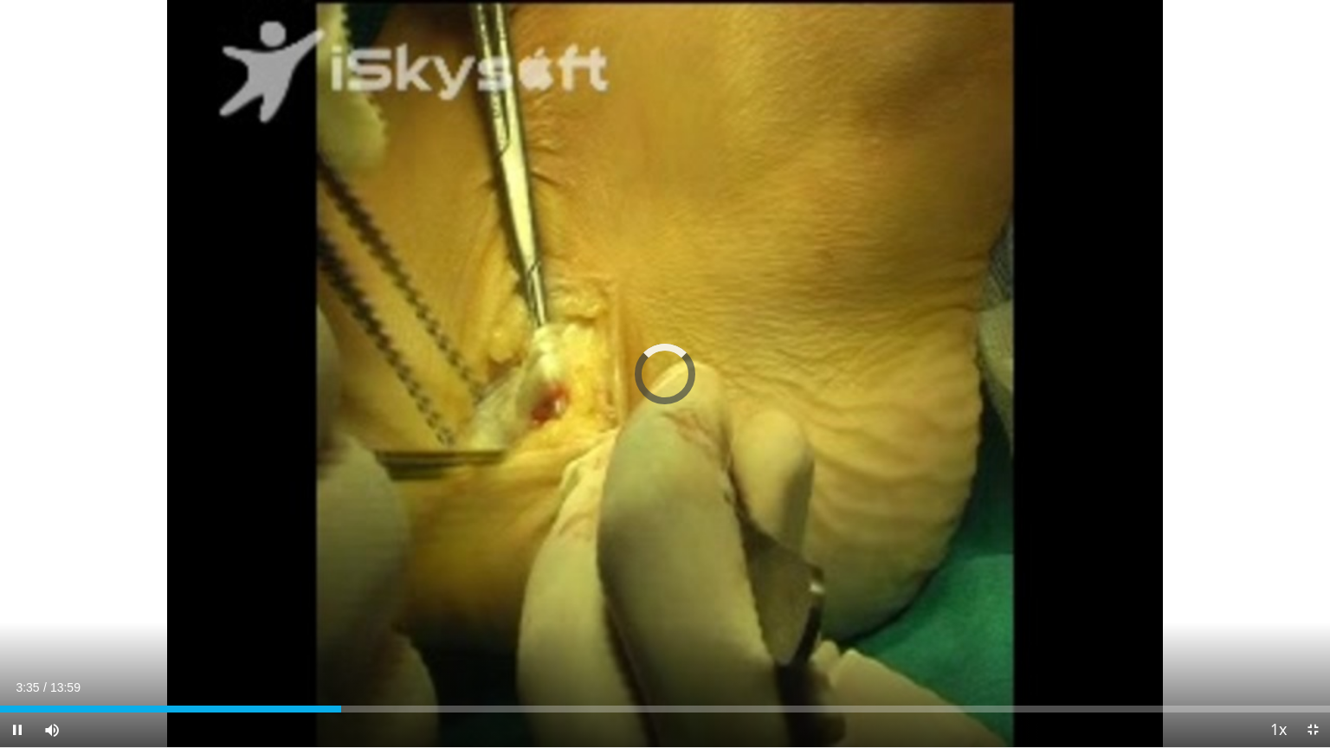
click at [469, 601] on div "Current Time 3:35 / Duration 13:59 Pause Skip Backward Skip Forward Mute 28% Lo…" at bounding box center [665, 730] width 1330 height 35
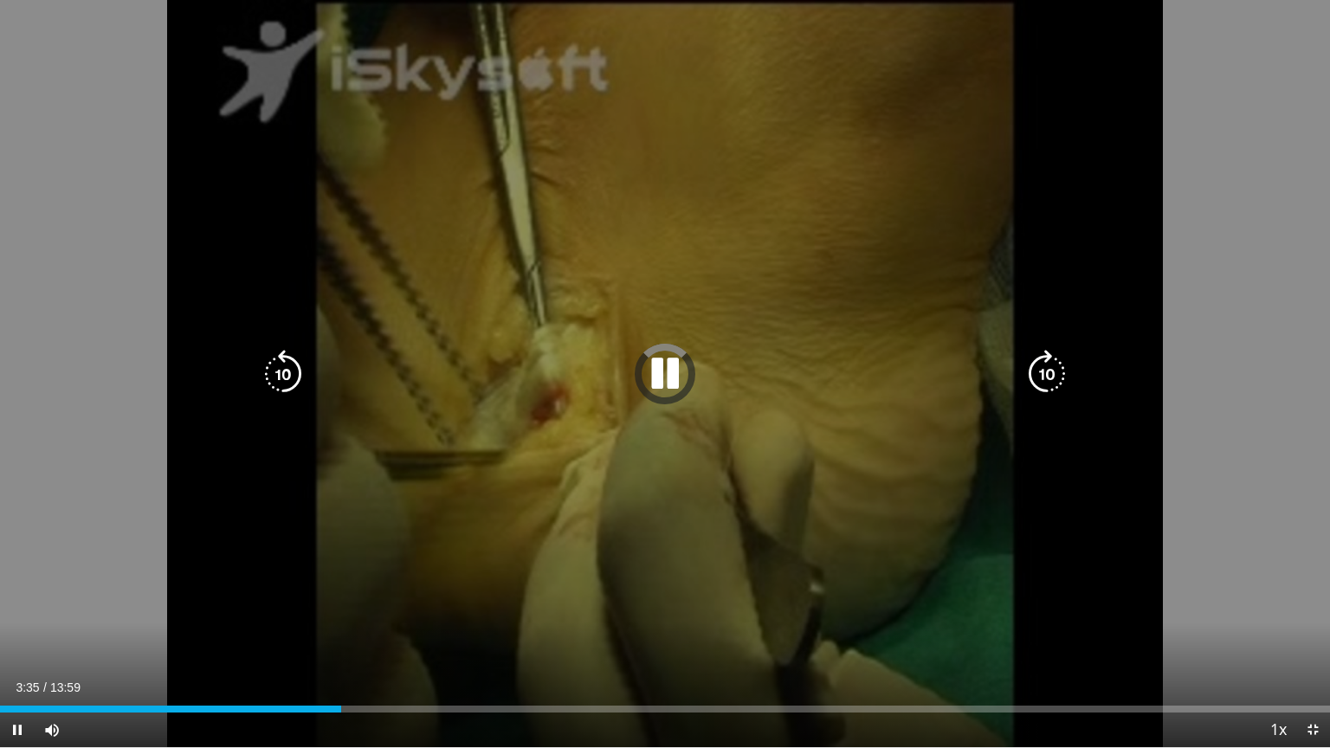
click at [458, 601] on div "10 seconds Tap to unmute" at bounding box center [665, 373] width 1330 height 747
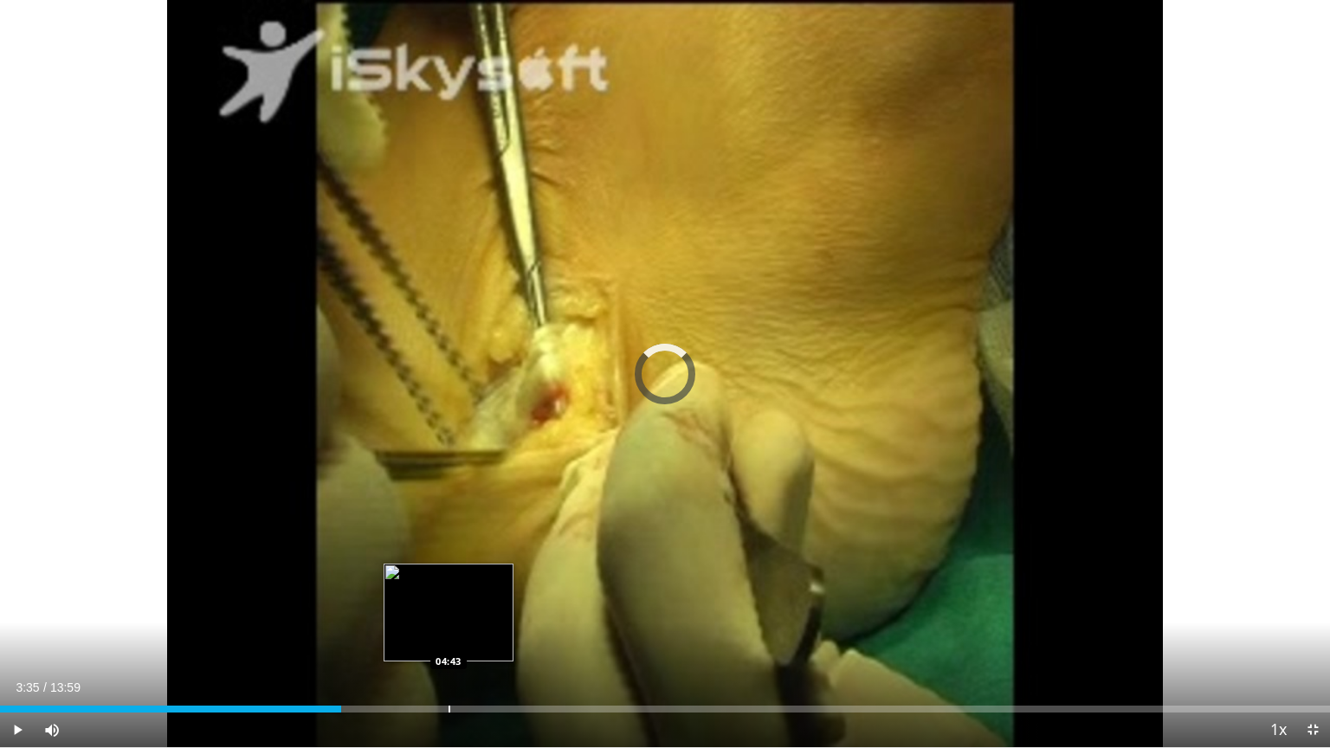
click at [448, 601] on div "Loaded : 0.00% 03:35 04:43" at bounding box center [665, 704] width 1330 height 16
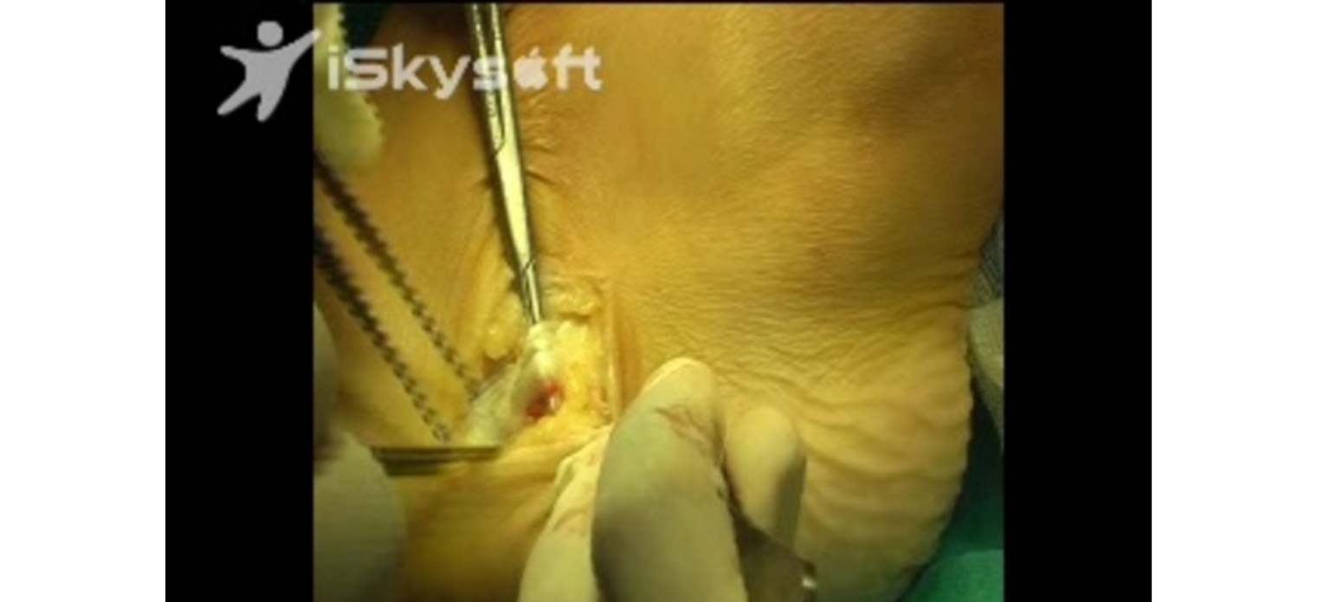
scroll to position [1982, 0]
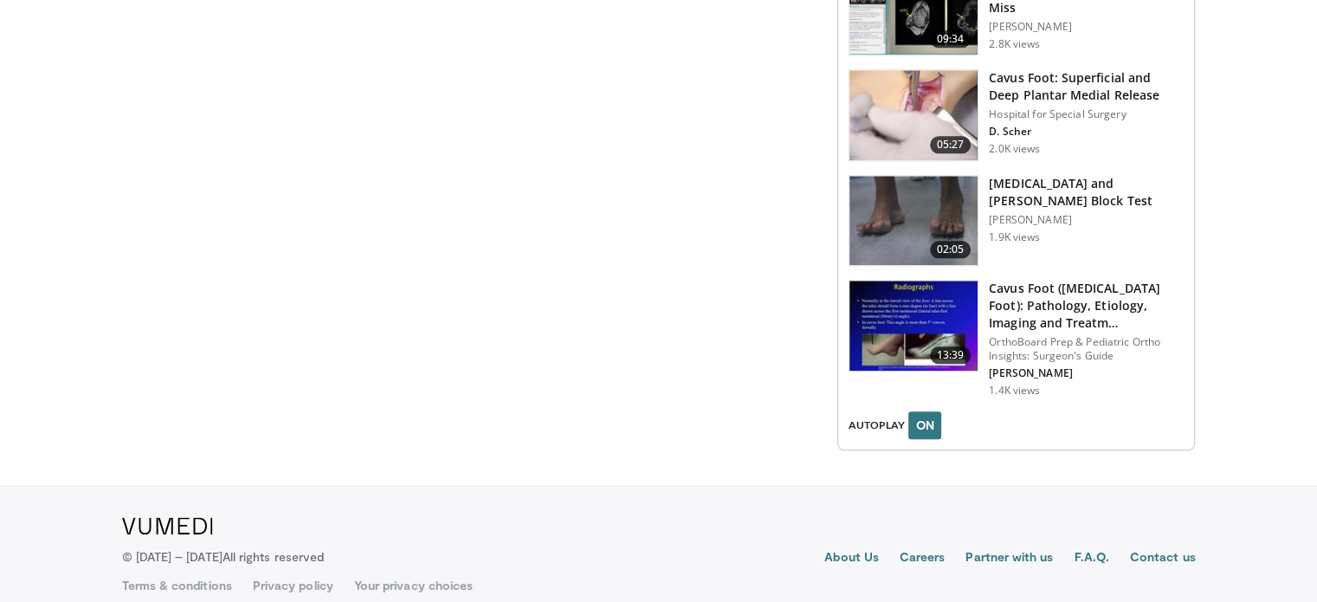
click at [932, 301] on img at bounding box center [914, 326] width 128 height 90
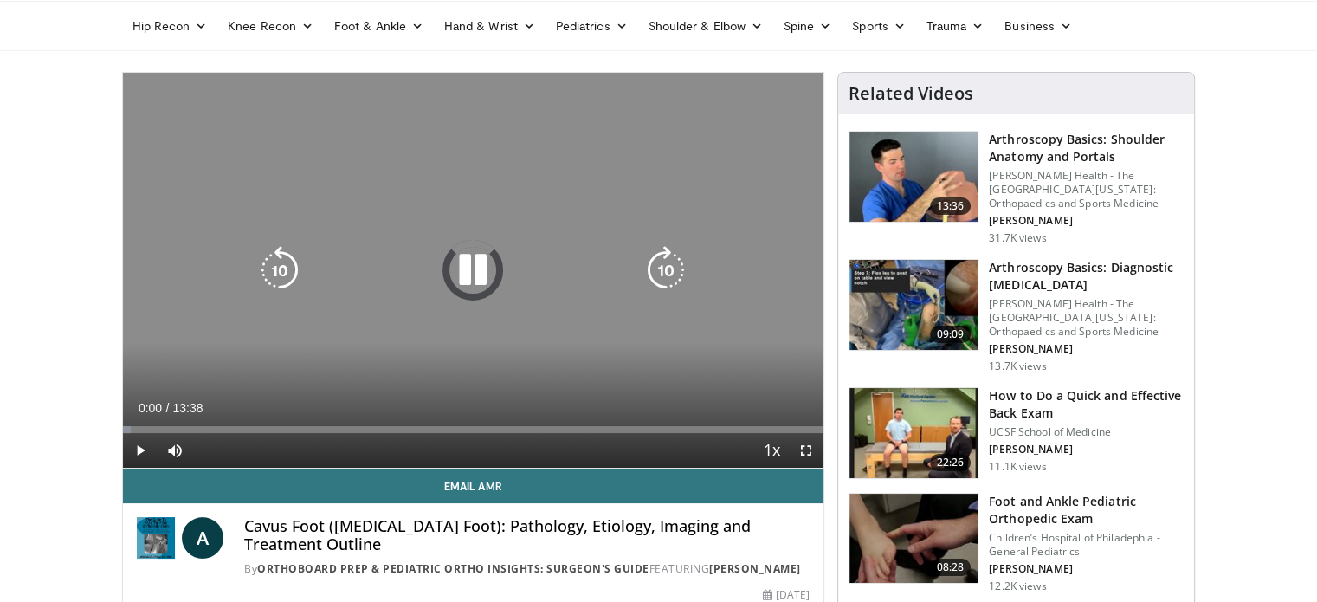
scroll to position [71, 0]
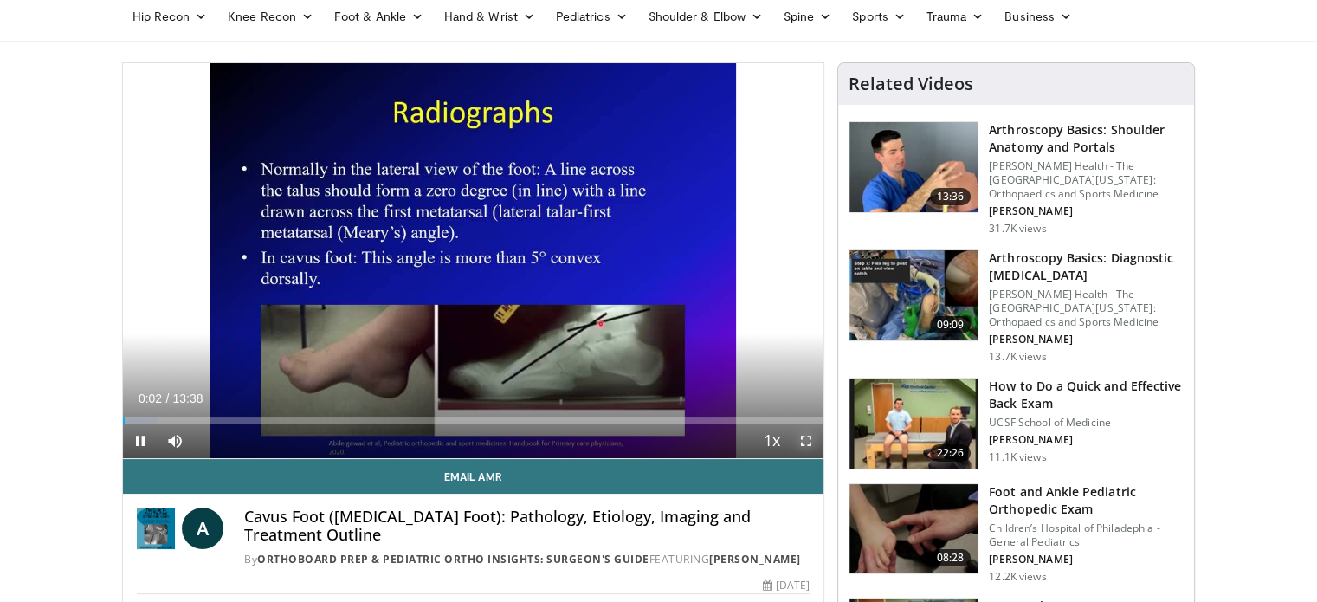
click at [805, 435] on span "Video Player" at bounding box center [806, 441] width 35 height 35
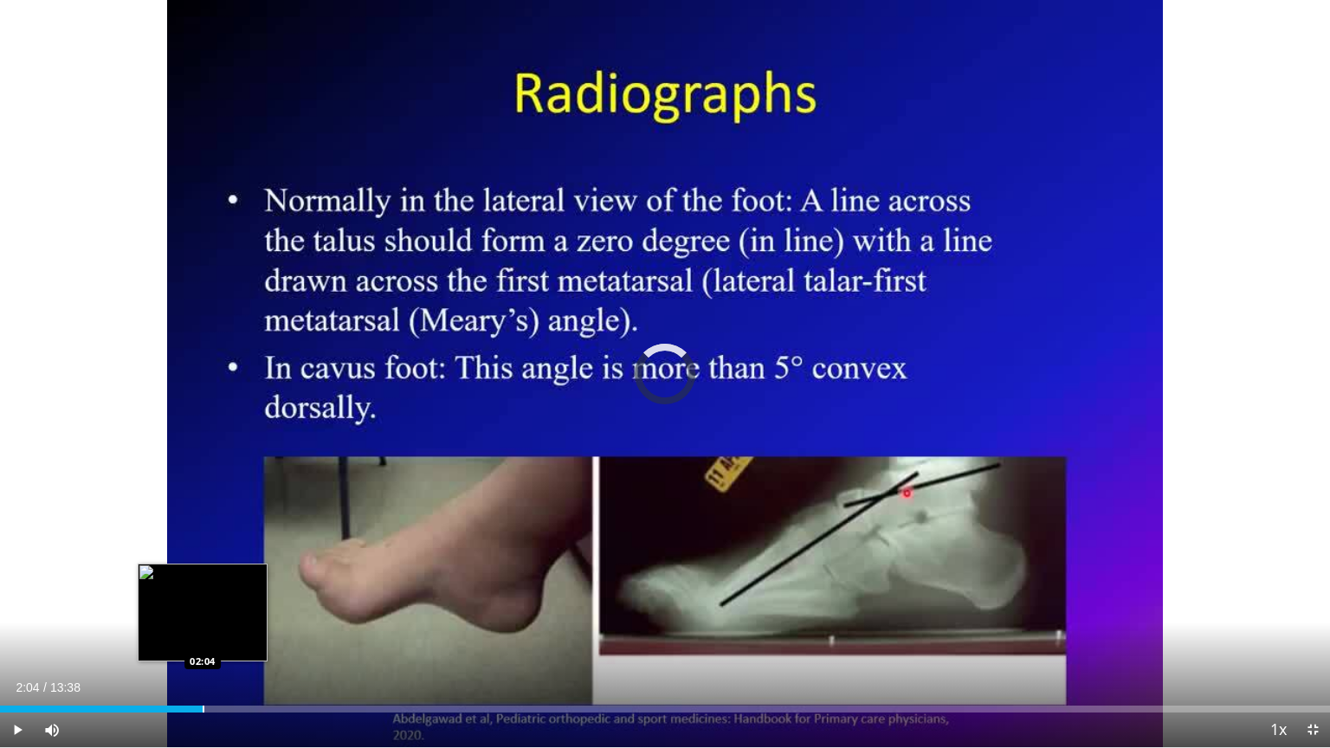
click at [203, 601] on div "Loaded : 1.22% 02:04 02:04" at bounding box center [665, 704] width 1330 height 16
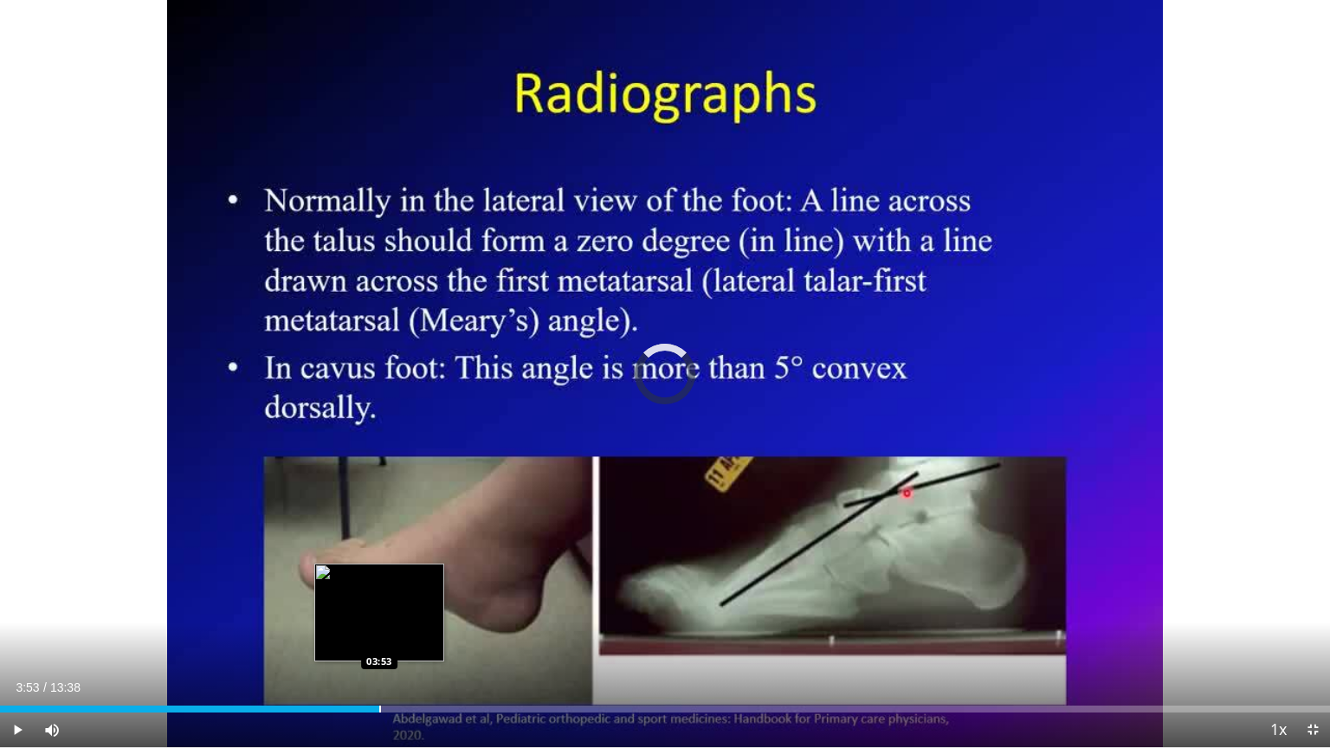
click at [378, 601] on div "Loaded : 22.00% 02:08 03:53" at bounding box center [665, 704] width 1330 height 16
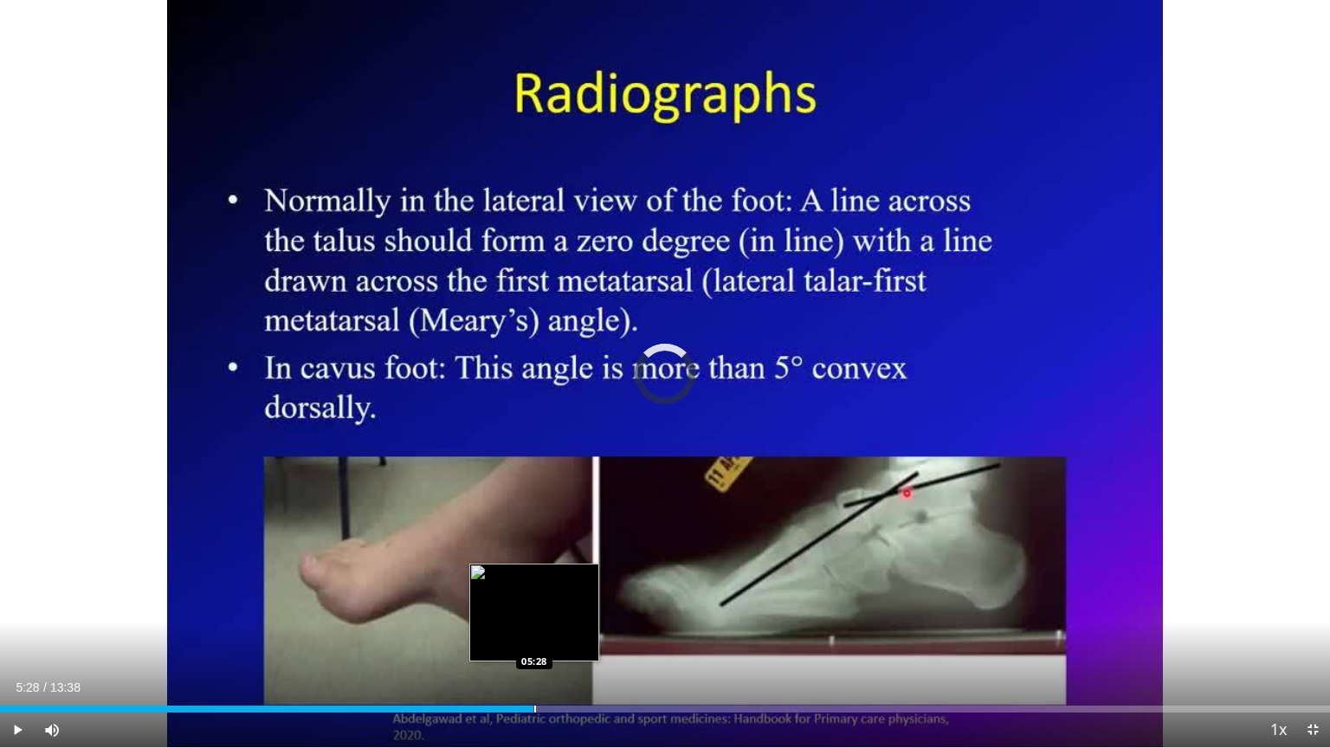
click at [533, 601] on div "Loaded : 36.59% 03:57 05:28" at bounding box center [665, 704] width 1330 height 16
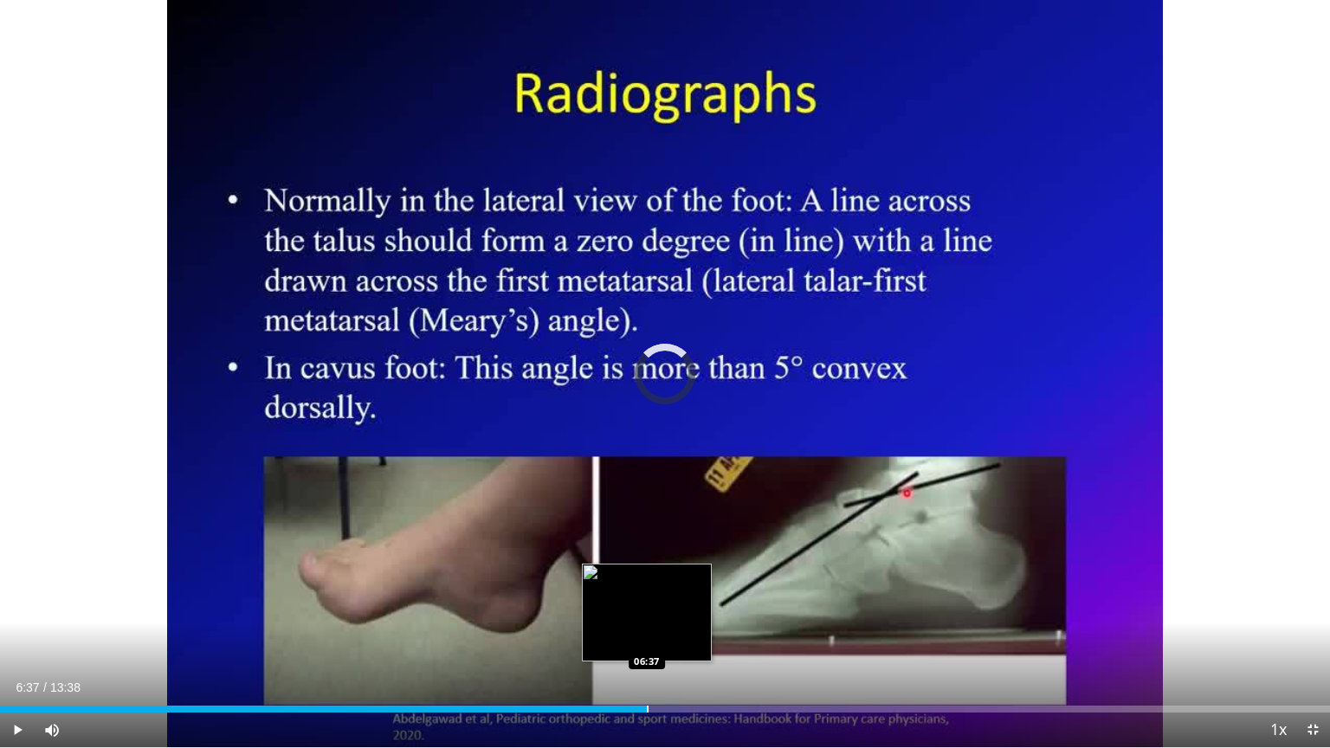
click at [647, 601] on div "Progress Bar" at bounding box center [648, 709] width 2 height 7
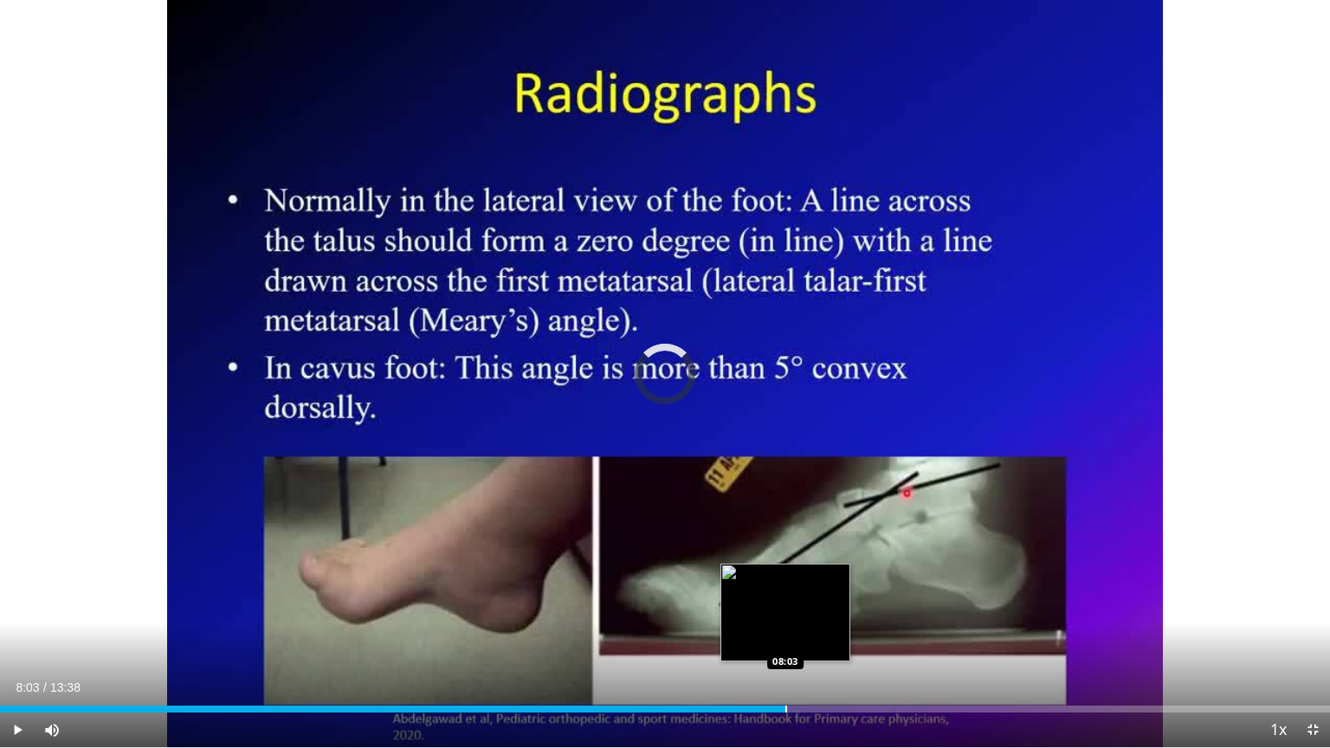
click at [786, 601] on div "Progress Bar" at bounding box center [787, 709] width 2 height 7
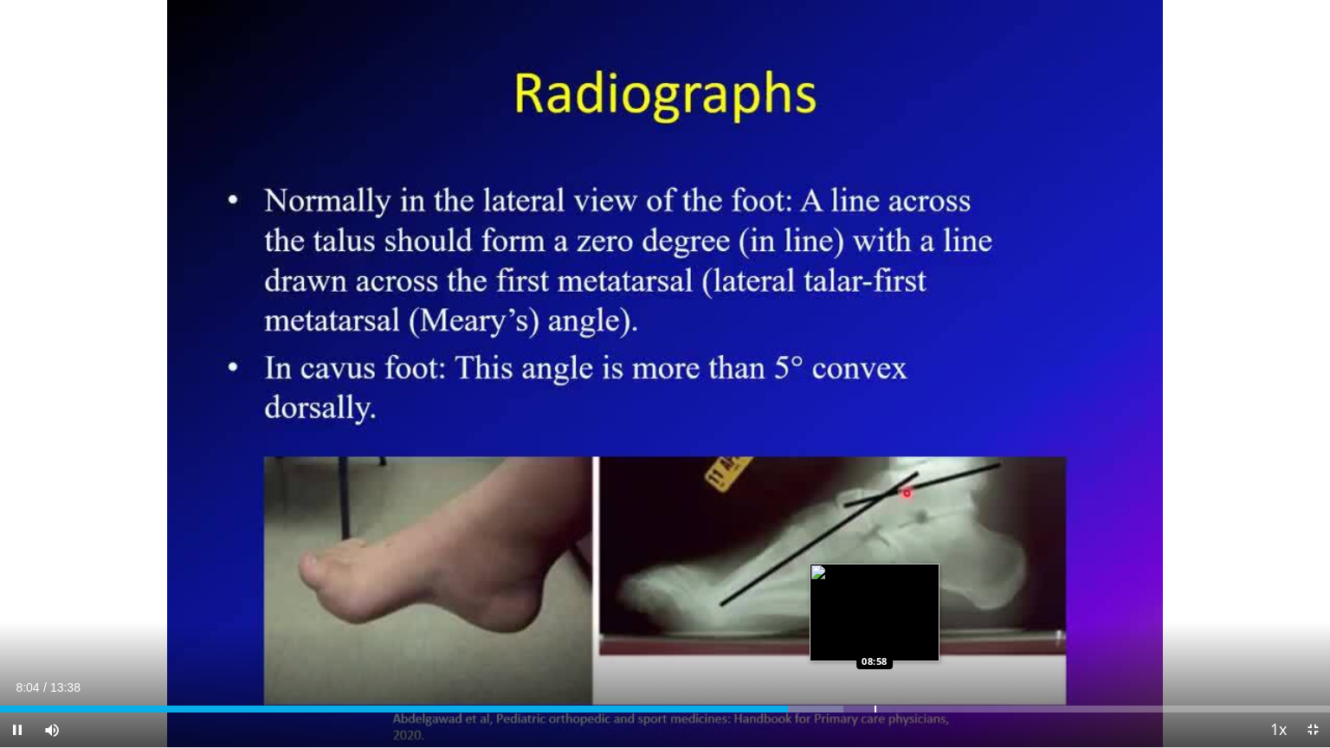
click at [875, 601] on div "Progress Bar" at bounding box center [876, 709] width 2 height 7
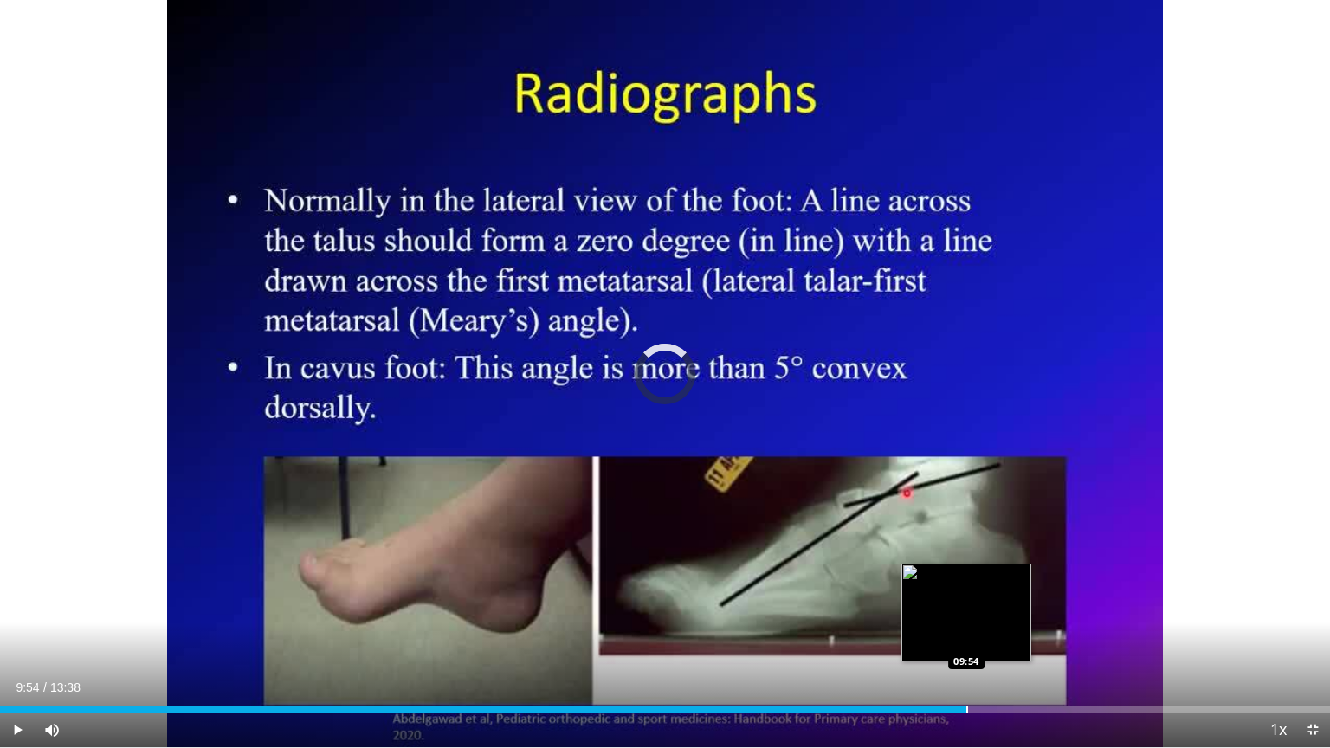
click at [967, 601] on div "Progress Bar" at bounding box center [968, 709] width 2 height 7
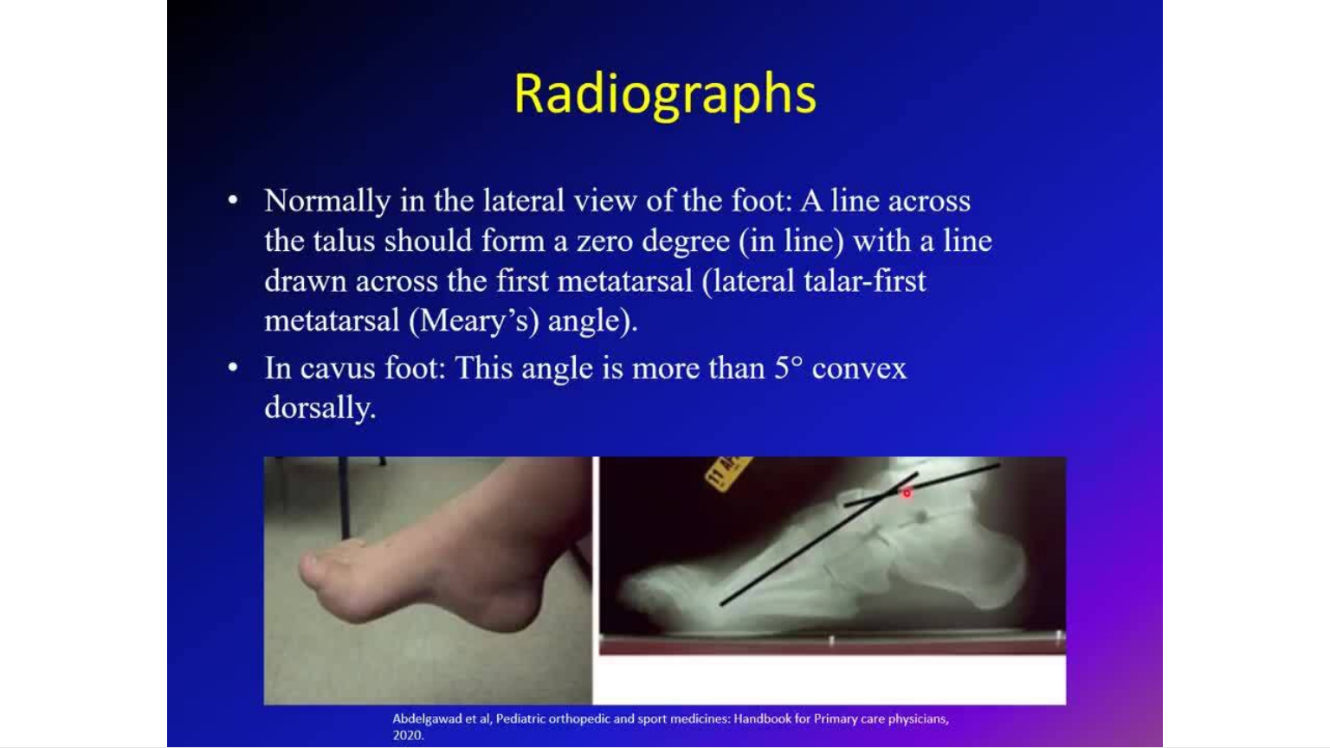
click at [1053, 601] on div "10 seconds Tap to unmute" at bounding box center [665, 373] width 1330 height 747
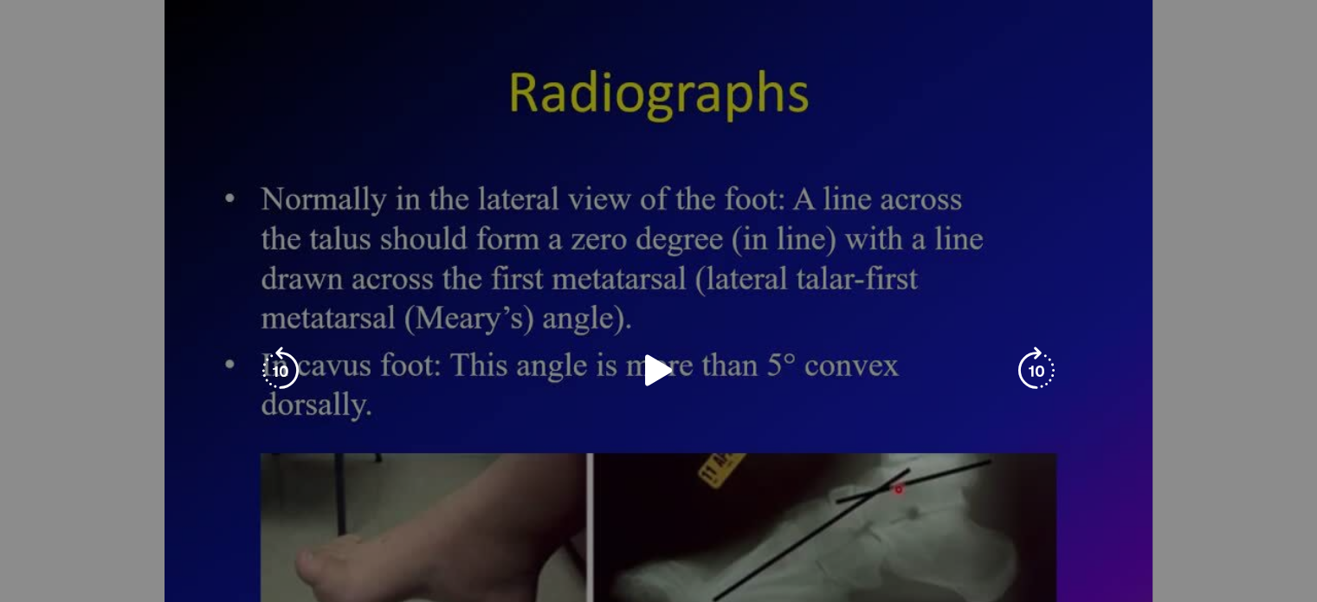
scroll to position [0, 0]
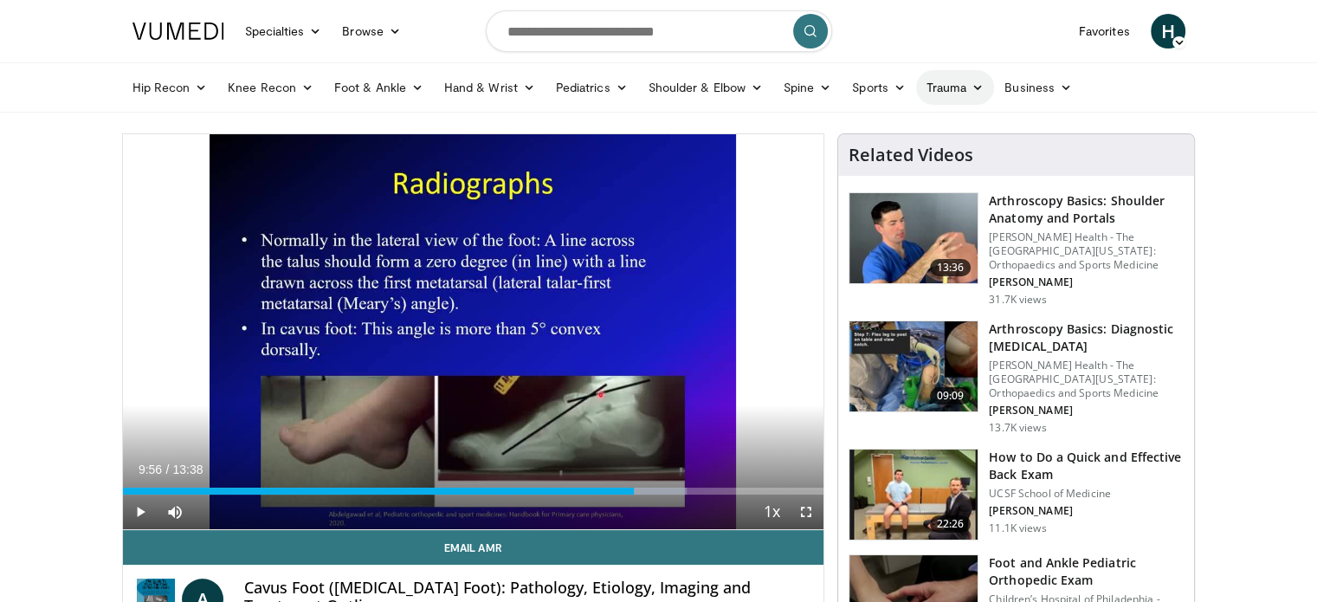
click at [975, 89] on icon at bounding box center [978, 87] width 12 height 12
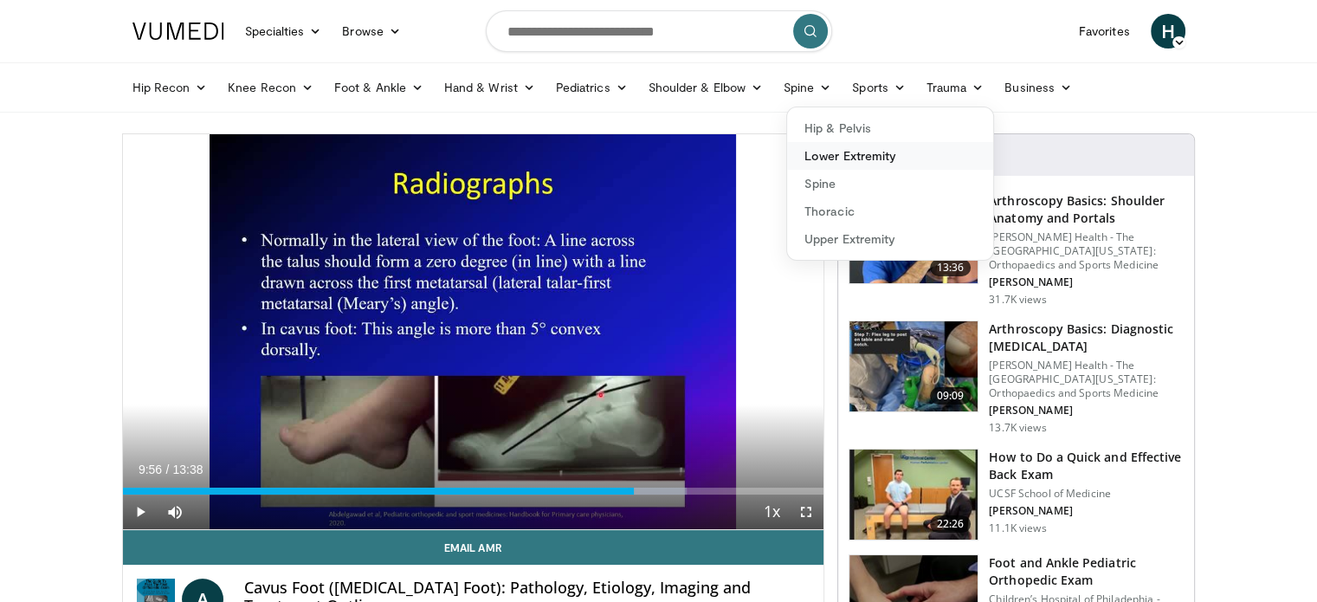
click at [886, 148] on link "Lower Extremity" at bounding box center [890, 156] width 206 height 28
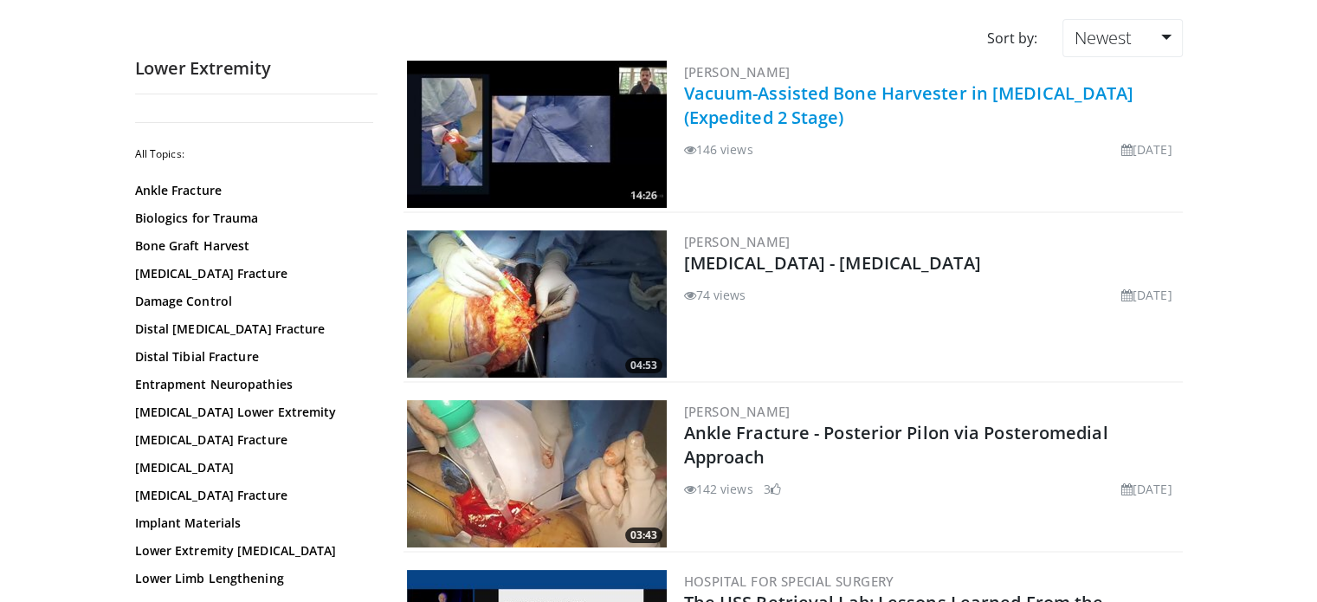
scroll to position [145, 0]
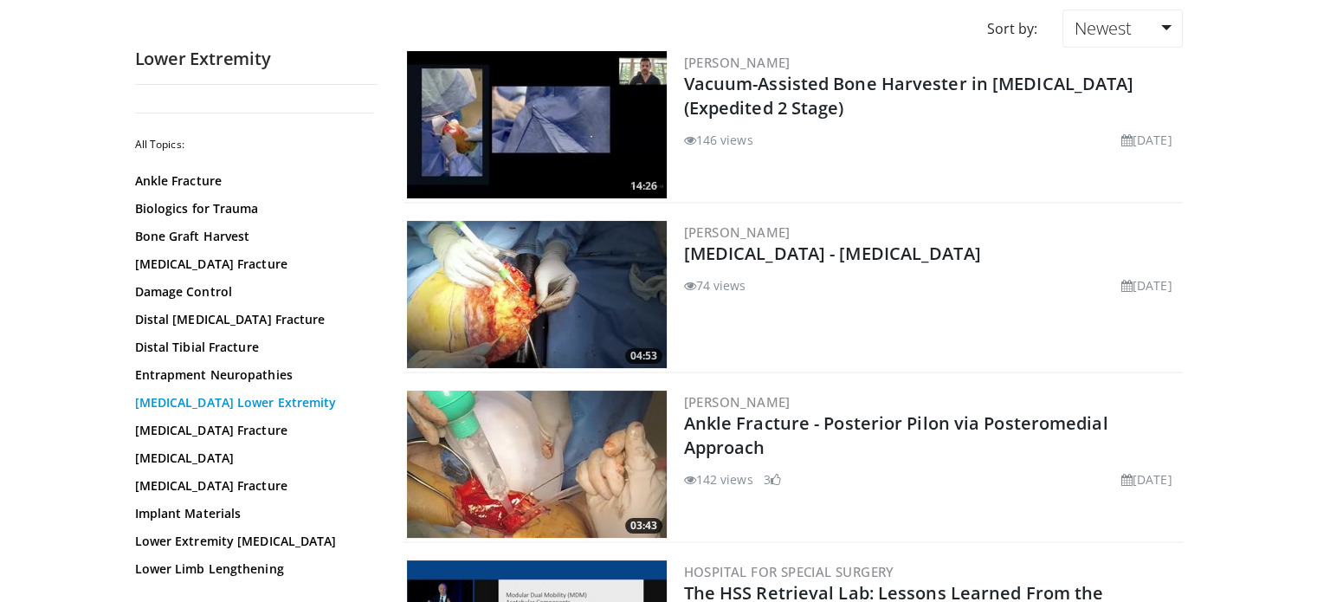
click at [282, 398] on link "[MEDICAL_DATA] Lower Extremity" at bounding box center [252, 402] width 234 height 17
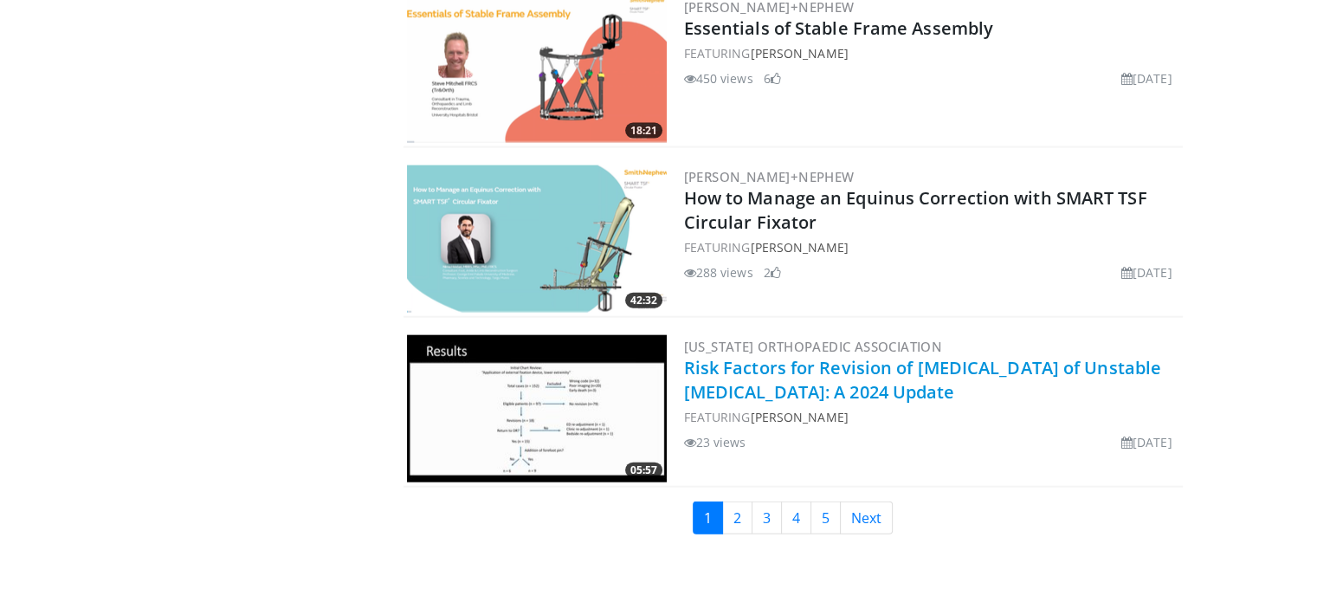
scroll to position [3964, 0]
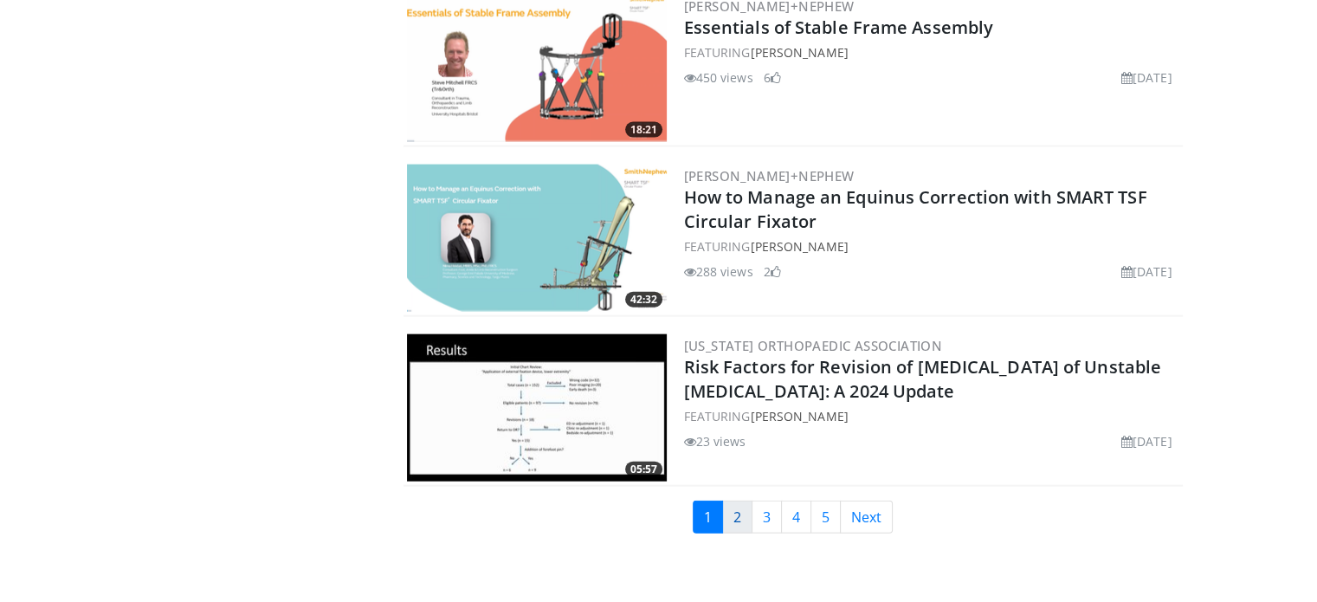
click at [737, 501] on link "2" at bounding box center [737, 517] width 30 height 33
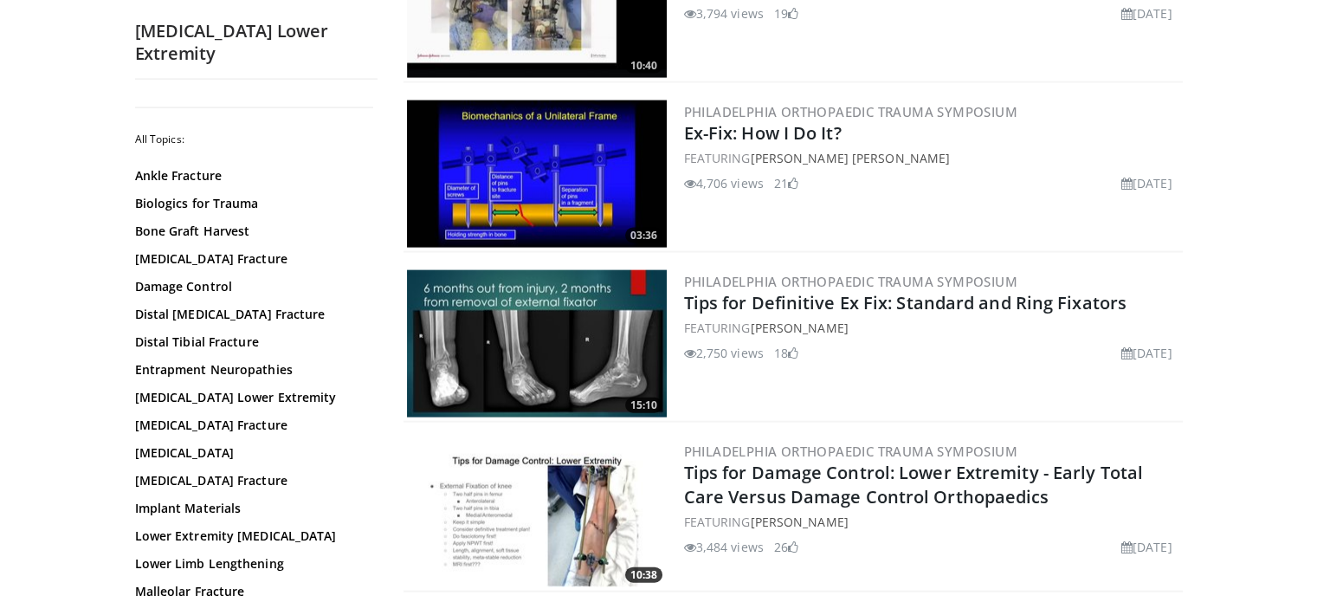
scroll to position [4043, 0]
